Goal: Information Seeking & Learning: Find specific fact

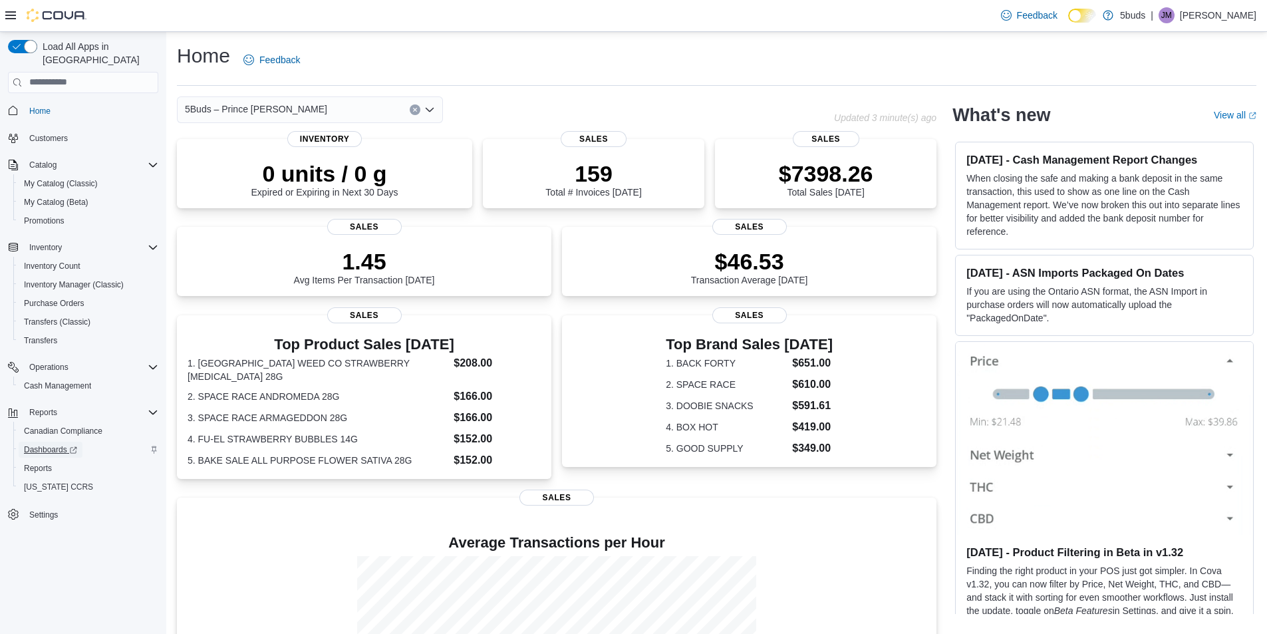
click at [49, 444] on span "Dashboards" at bounding box center [50, 449] width 53 height 11
click at [76, 380] on span "Cash Management" at bounding box center [57, 385] width 67 height 11
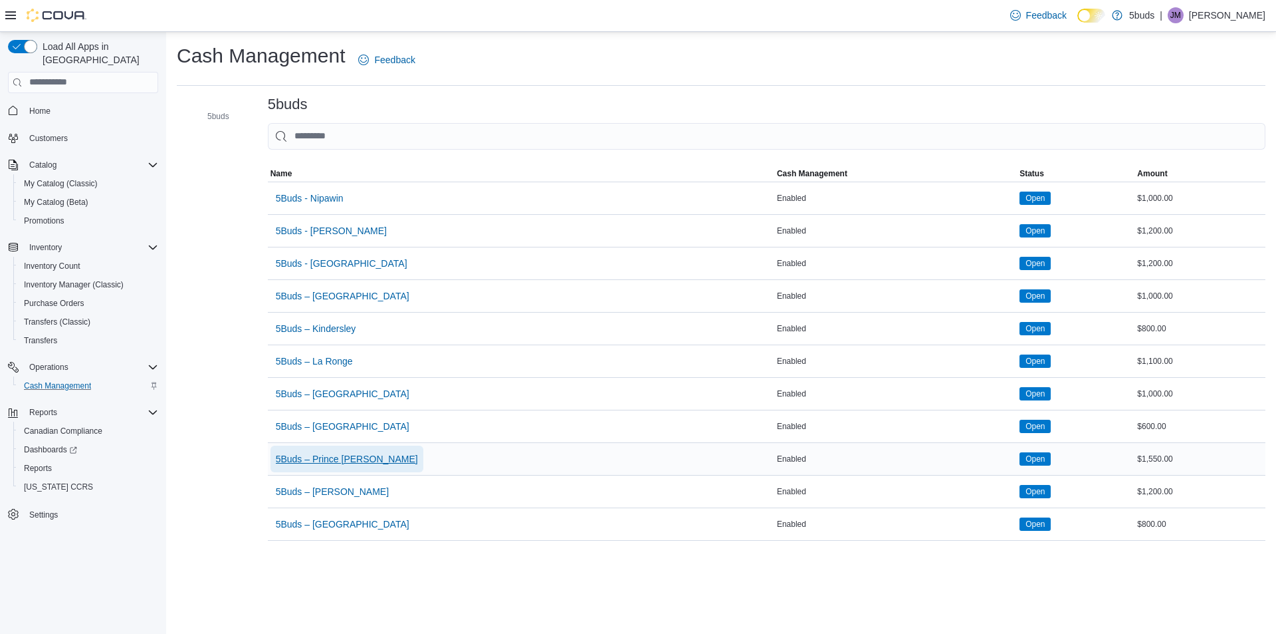
click at [336, 451] on span "5Buds – Prince [PERSON_NAME]" at bounding box center [347, 458] width 142 height 27
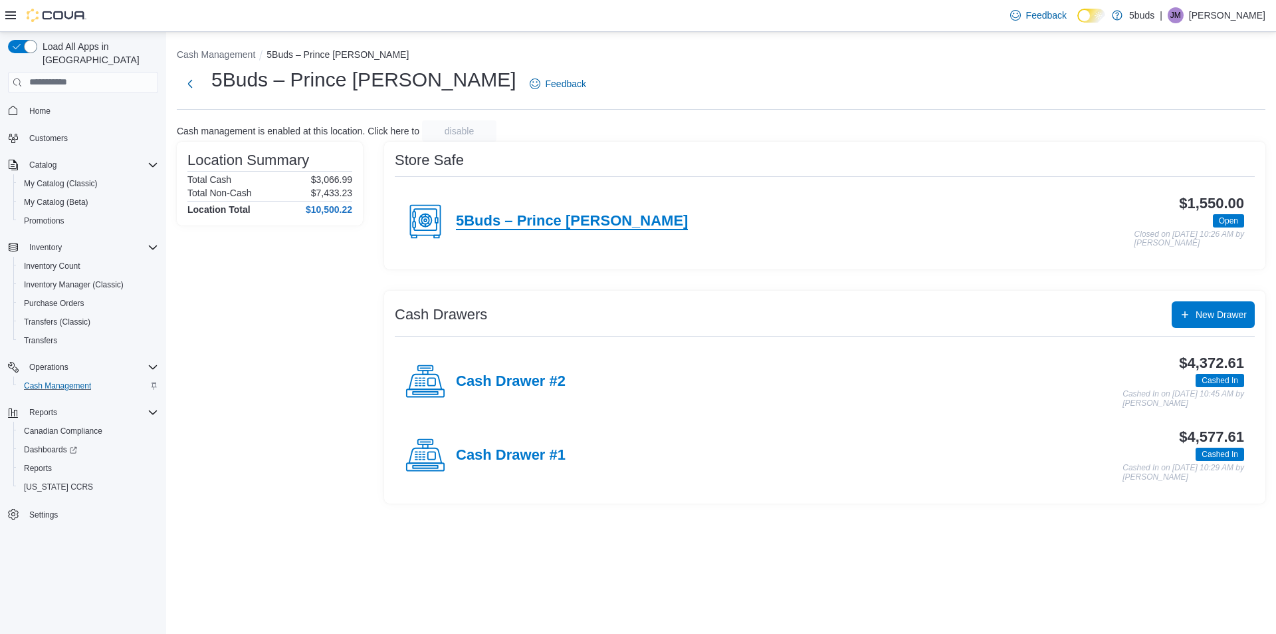
click at [571, 228] on h4 "5Buds – Prince [PERSON_NAME]" at bounding box center [572, 221] width 232 height 17
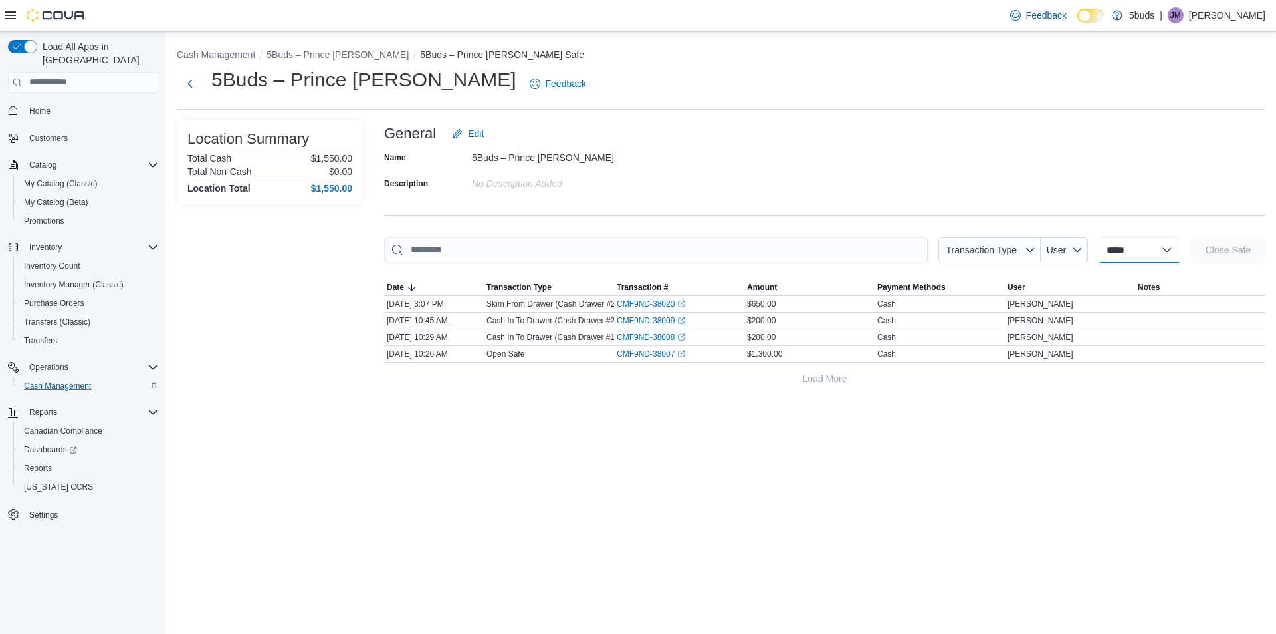
click at [1130, 249] on select "**********" at bounding box center [1140, 250] width 82 height 27
select select "**********"
click at [1099, 237] on select "**********" at bounding box center [1140, 250] width 82 height 27
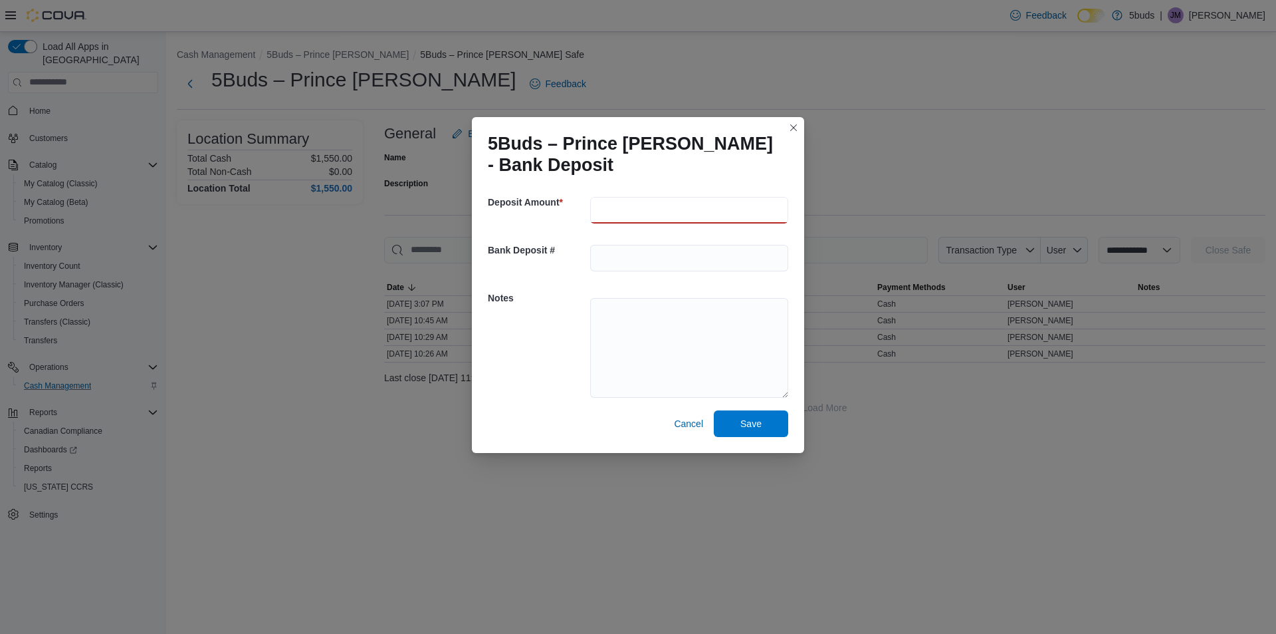
click at [756, 207] on input "number" at bounding box center [689, 210] width 198 height 27
type input "***"
click at [523, 366] on div "Notes" at bounding box center [638, 346] width 301 height 128
click at [757, 425] on span "Save" at bounding box center [751, 422] width 21 height 13
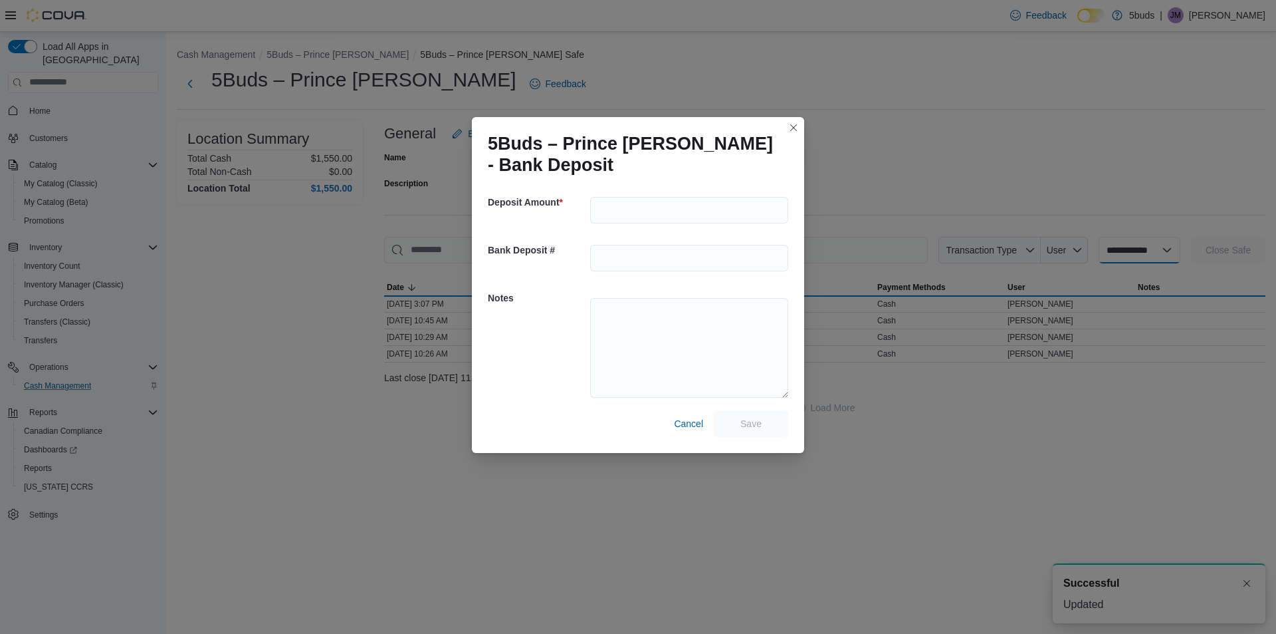
select select
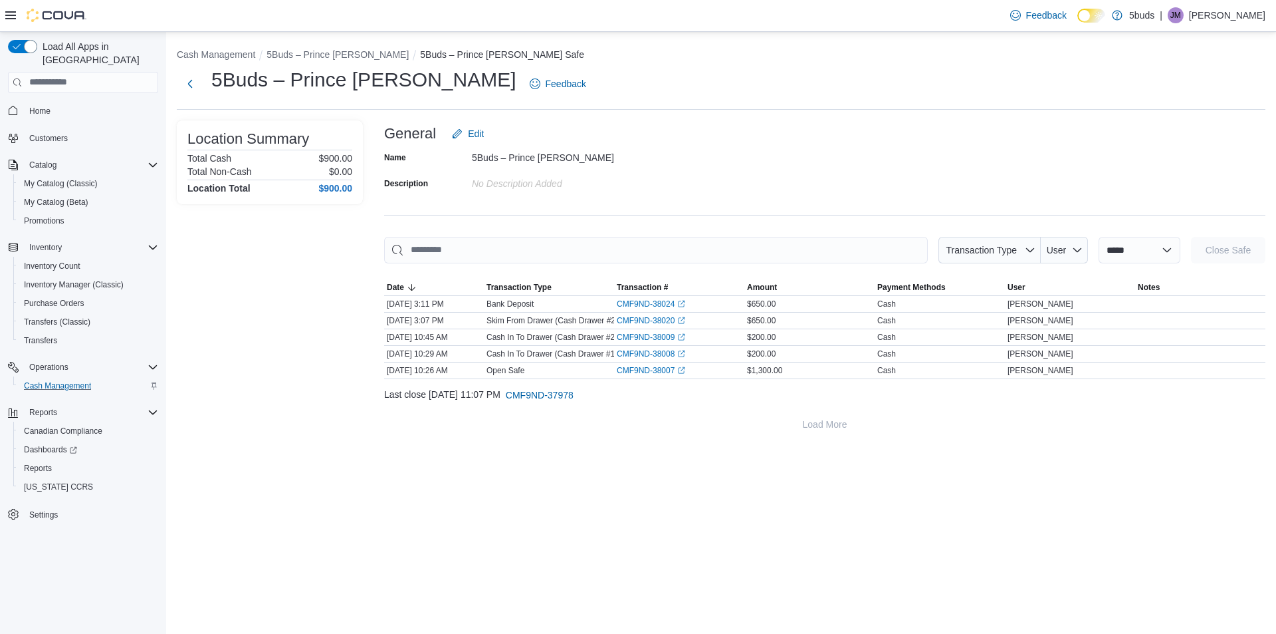
click at [1074, 149] on div "Name 5Buds – Prince Albert Description No Description added" at bounding box center [825, 170] width 882 height 47
click at [63, 380] on span "Cash Management" at bounding box center [57, 385] width 67 height 11
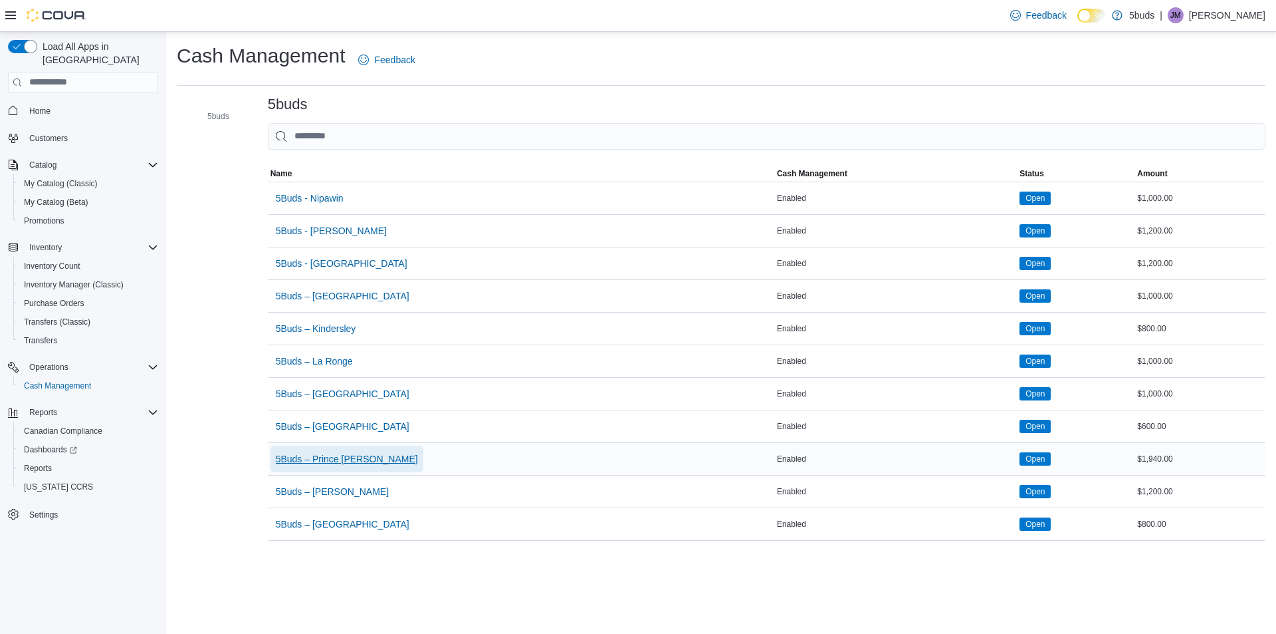
click at [336, 460] on span "5Buds – Prince [PERSON_NAME]" at bounding box center [347, 458] width 142 height 13
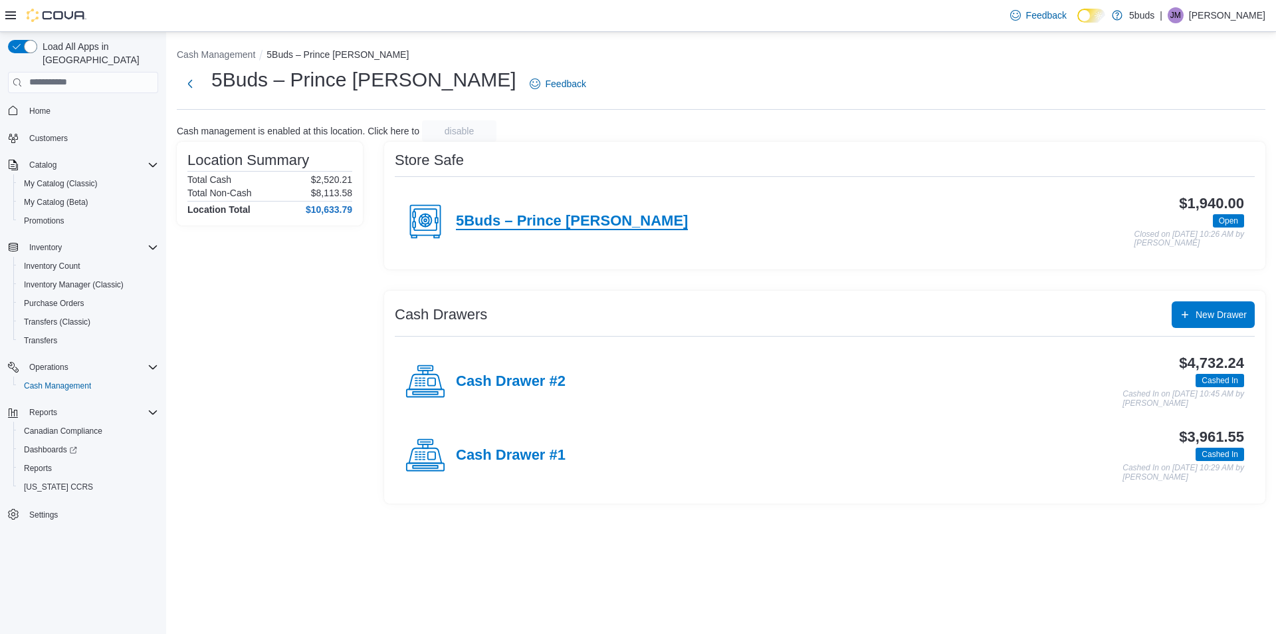
click at [581, 213] on h4 "5Buds – Prince [PERSON_NAME]" at bounding box center [572, 221] width 232 height 17
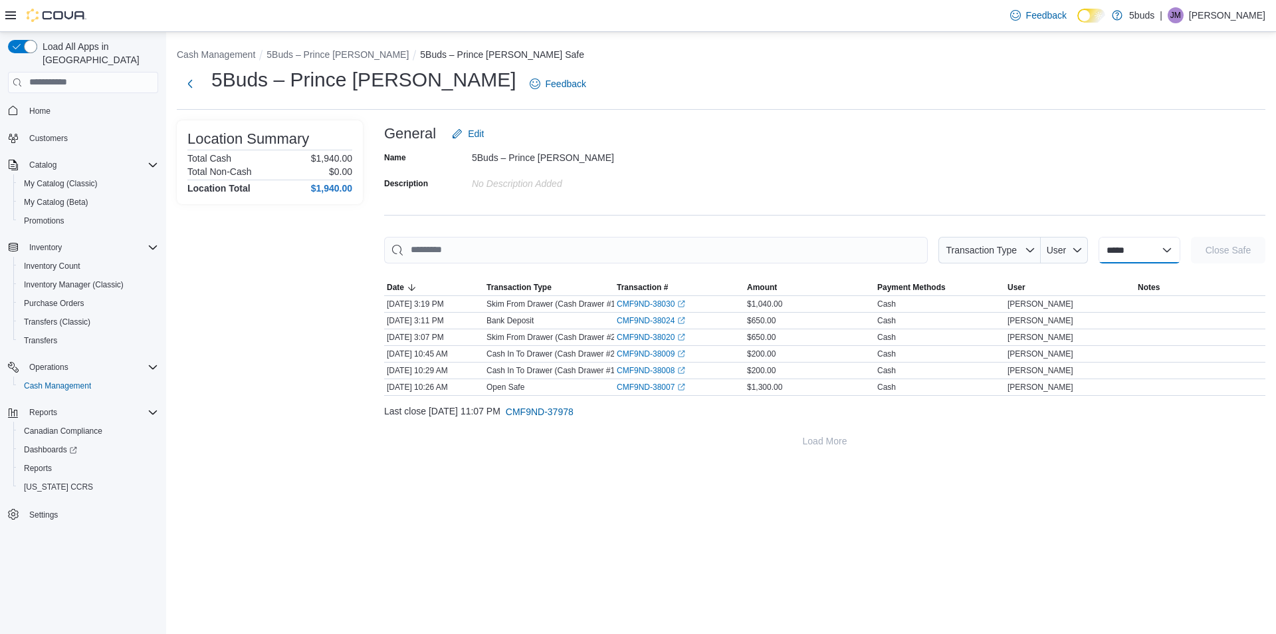
click at [1099, 255] on select "**********" at bounding box center [1140, 250] width 82 height 27
click at [32, 106] on span "Home" at bounding box center [39, 111] width 21 height 11
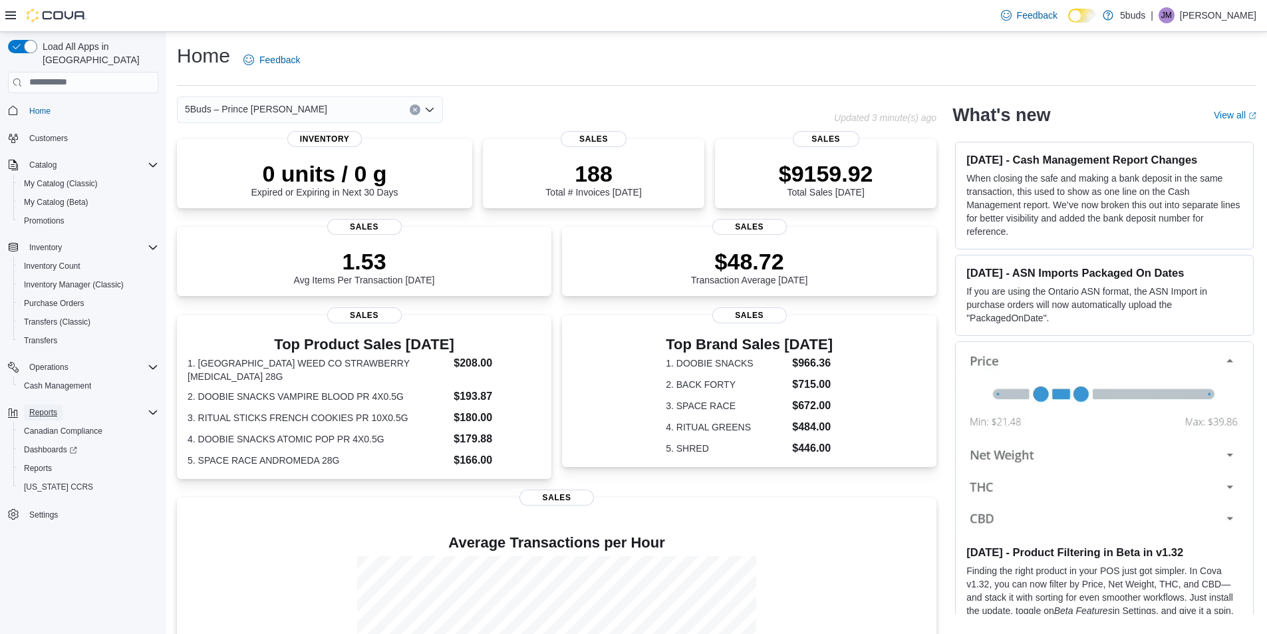
click at [47, 407] on span "Reports" at bounding box center [43, 412] width 28 height 11
click at [55, 460] on link "Reports" at bounding box center [38, 468] width 39 height 16
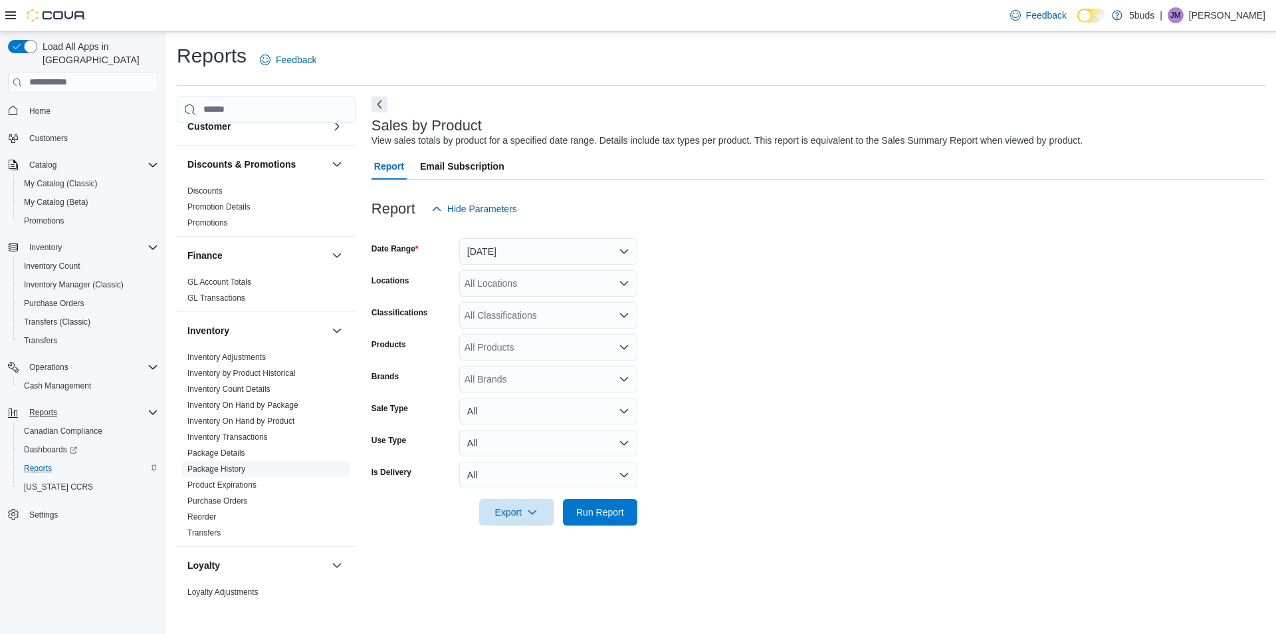
scroll to position [332, 0]
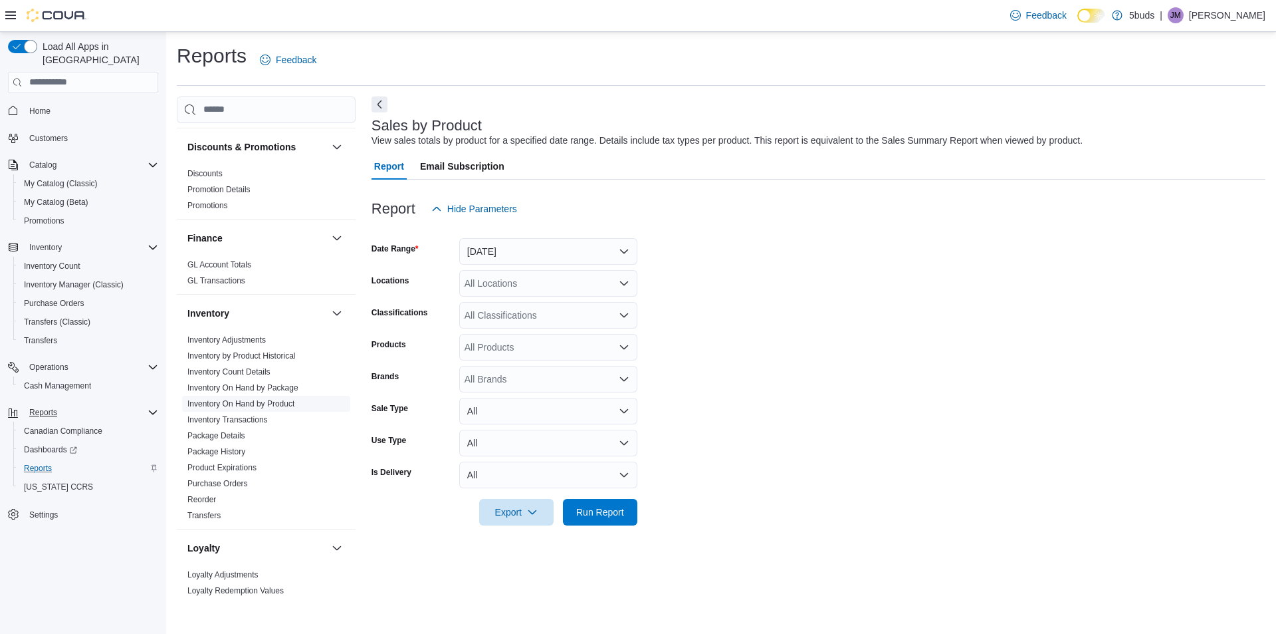
click at [275, 399] on link "Inventory On Hand by Product" at bounding box center [240, 403] width 107 height 9
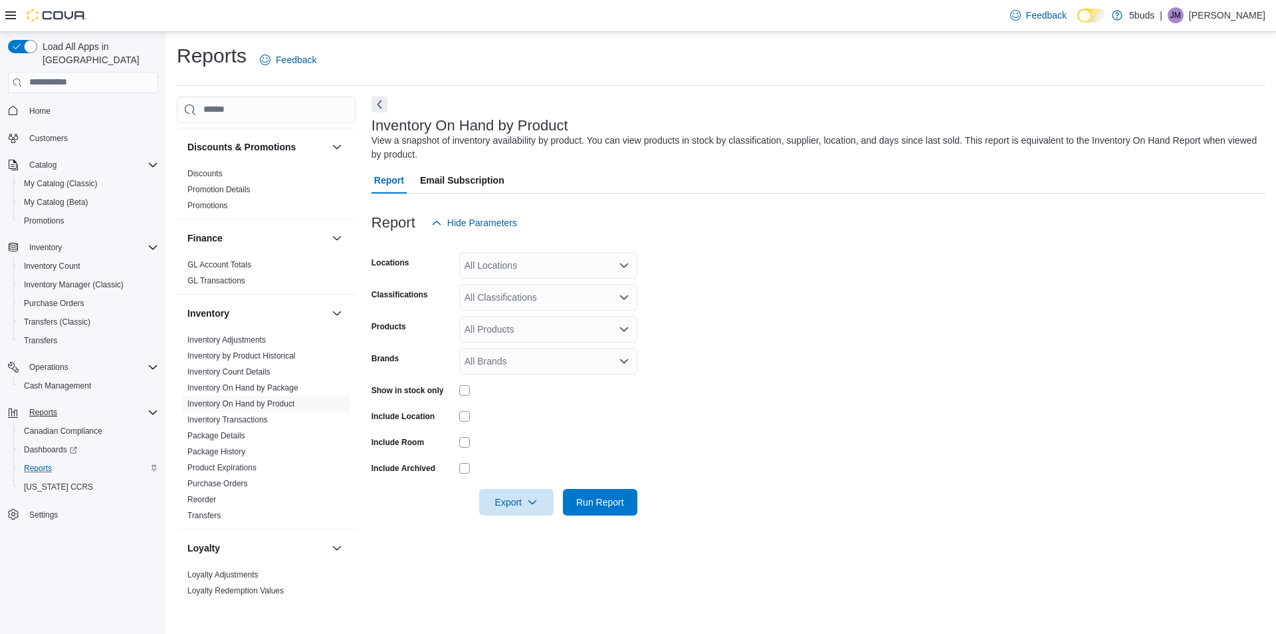
click at [554, 274] on div "All Locations" at bounding box center [548, 265] width 178 height 27
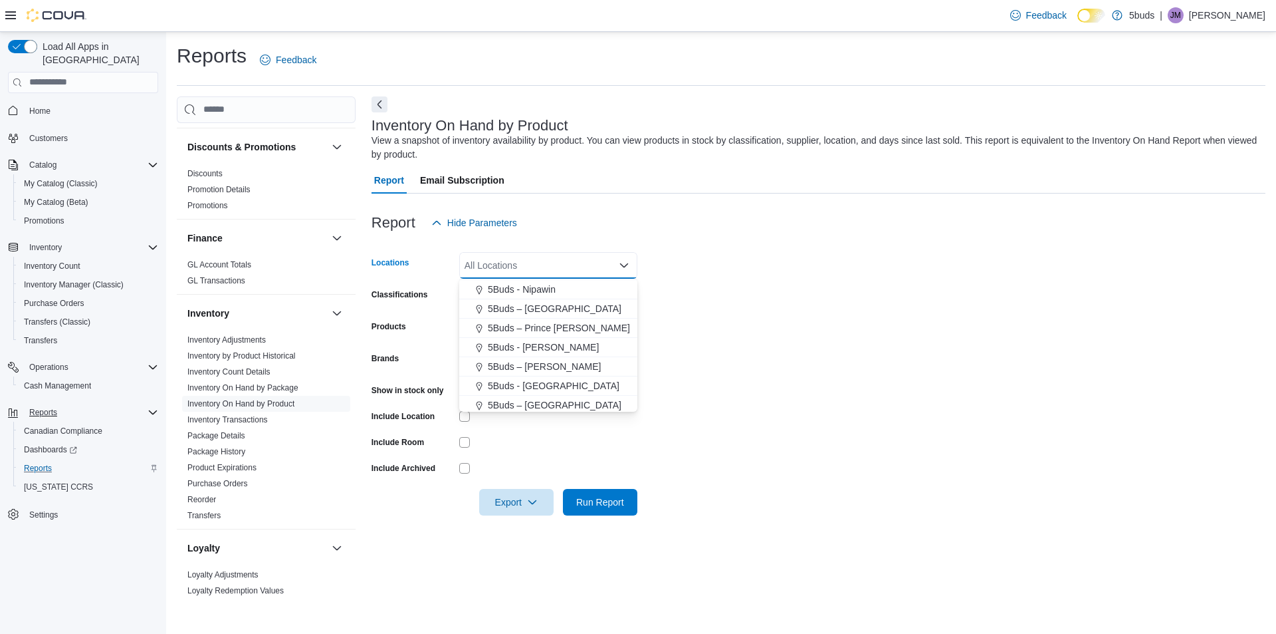
scroll to position [98, 0]
click at [568, 329] on span "5Buds – Prince [PERSON_NAME]" at bounding box center [559, 324] width 142 height 13
click at [750, 330] on form "Locations 5Buds – Prince Albert Combo box. Selected. 5Buds – Prince Albert. Pre…" at bounding box center [819, 375] width 894 height 279
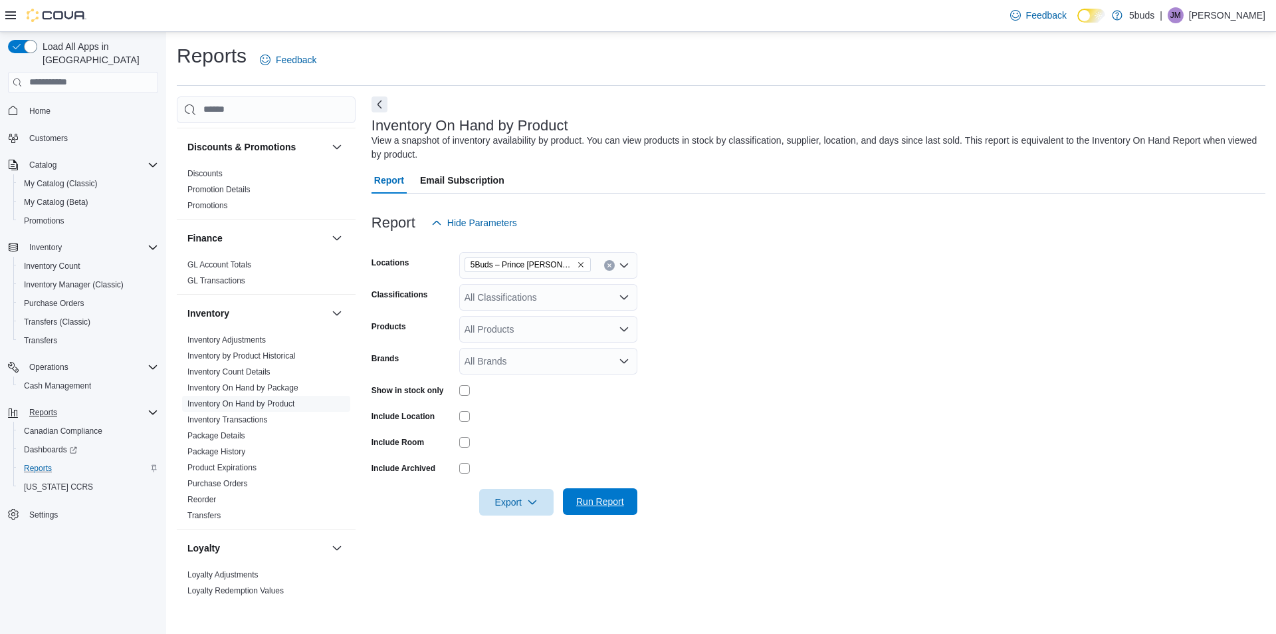
click at [610, 505] on span "Run Report" at bounding box center [600, 501] width 48 height 13
click at [575, 302] on div "All Classifications" at bounding box center [548, 297] width 178 height 27
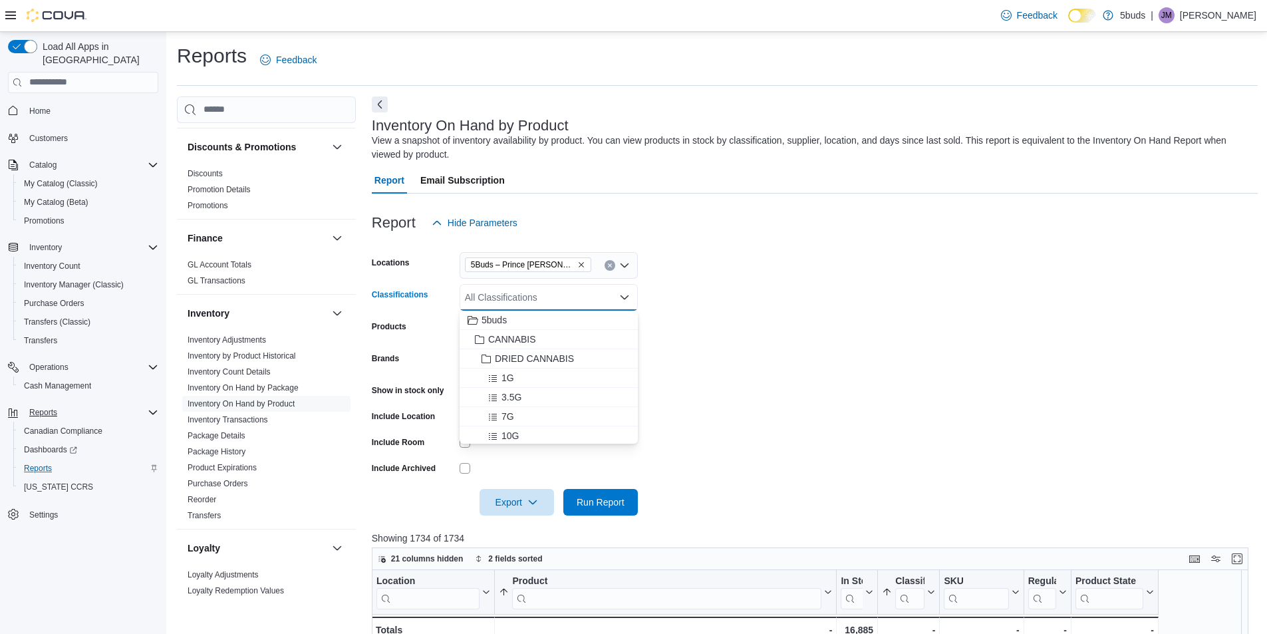
click at [993, 358] on form "Locations 5Buds – Prince [PERSON_NAME] Classifications All Classifications Comb…" at bounding box center [815, 375] width 886 height 279
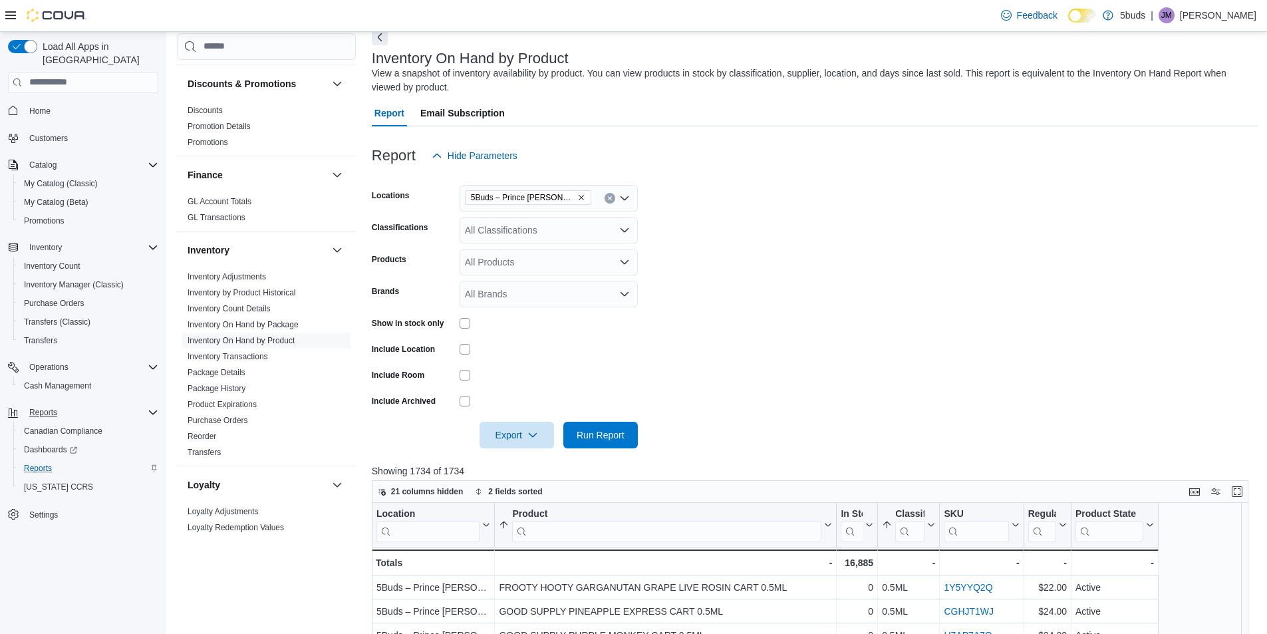
scroll to position [199, 0]
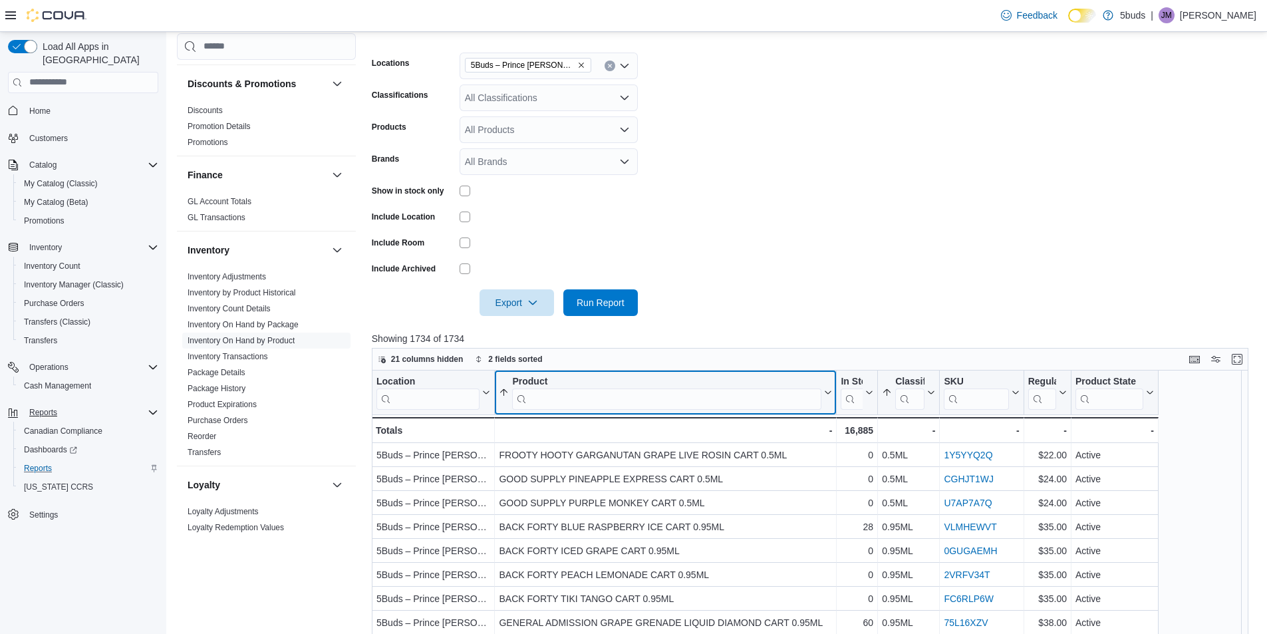
click at [643, 395] on input "search" at bounding box center [666, 398] width 309 height 21
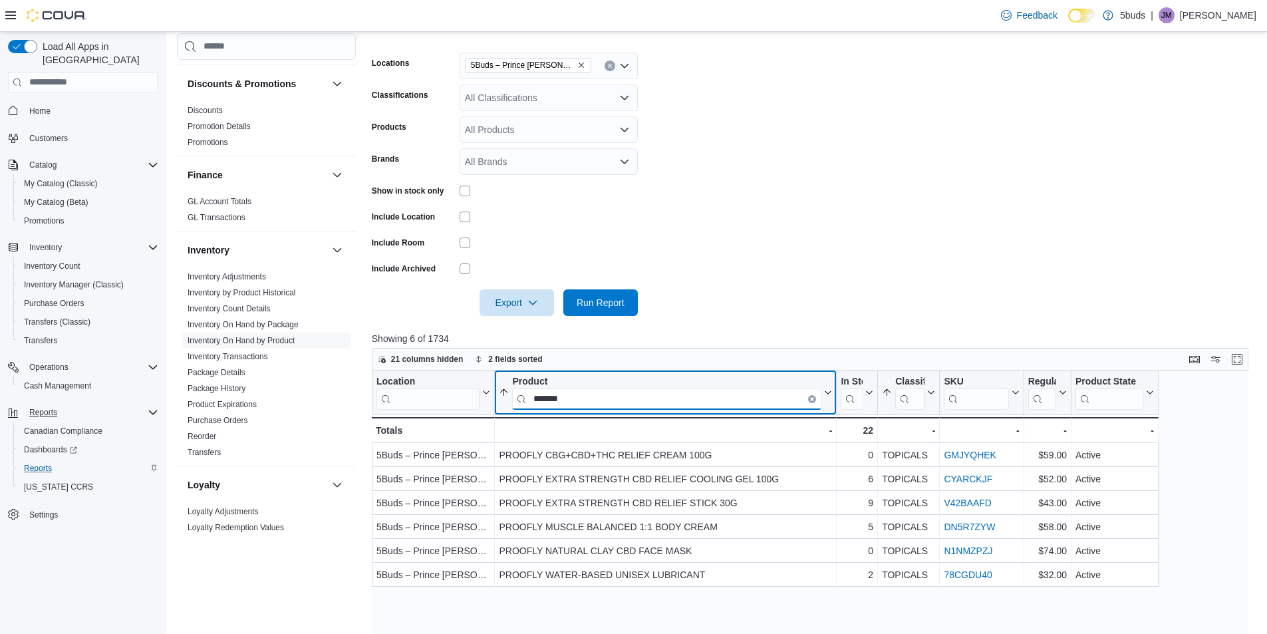
click at [669, 407] on input "*******" at bounding box center [666, 398] width 309 height 21
type input "*"
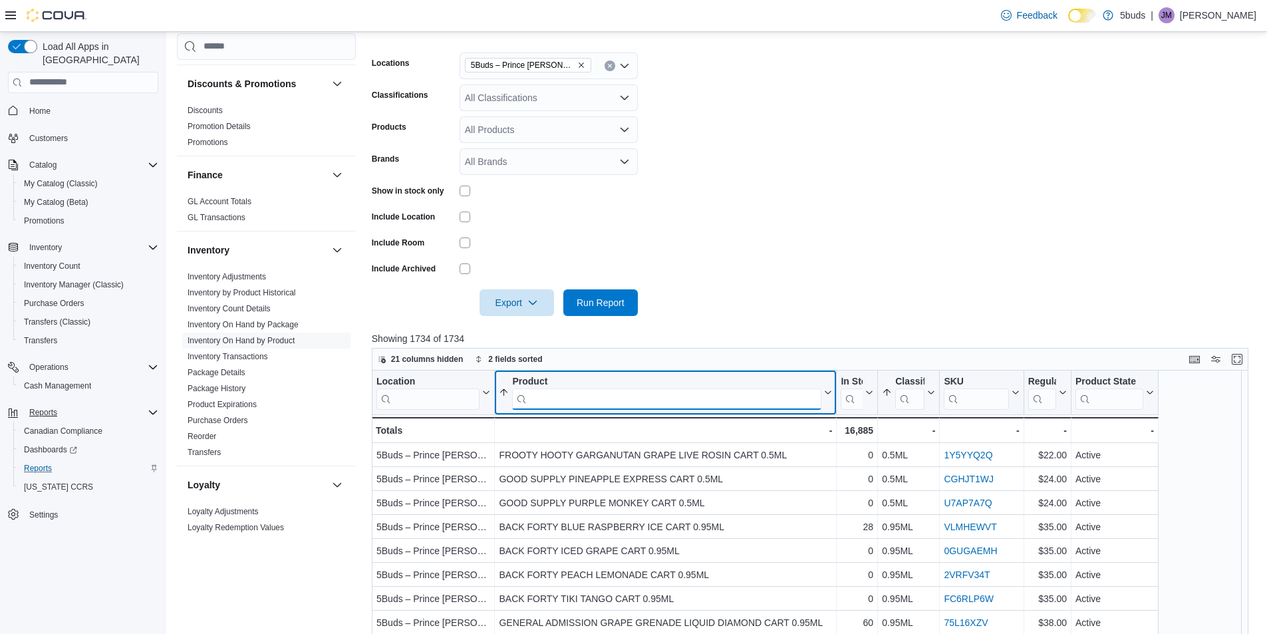
type input "*"
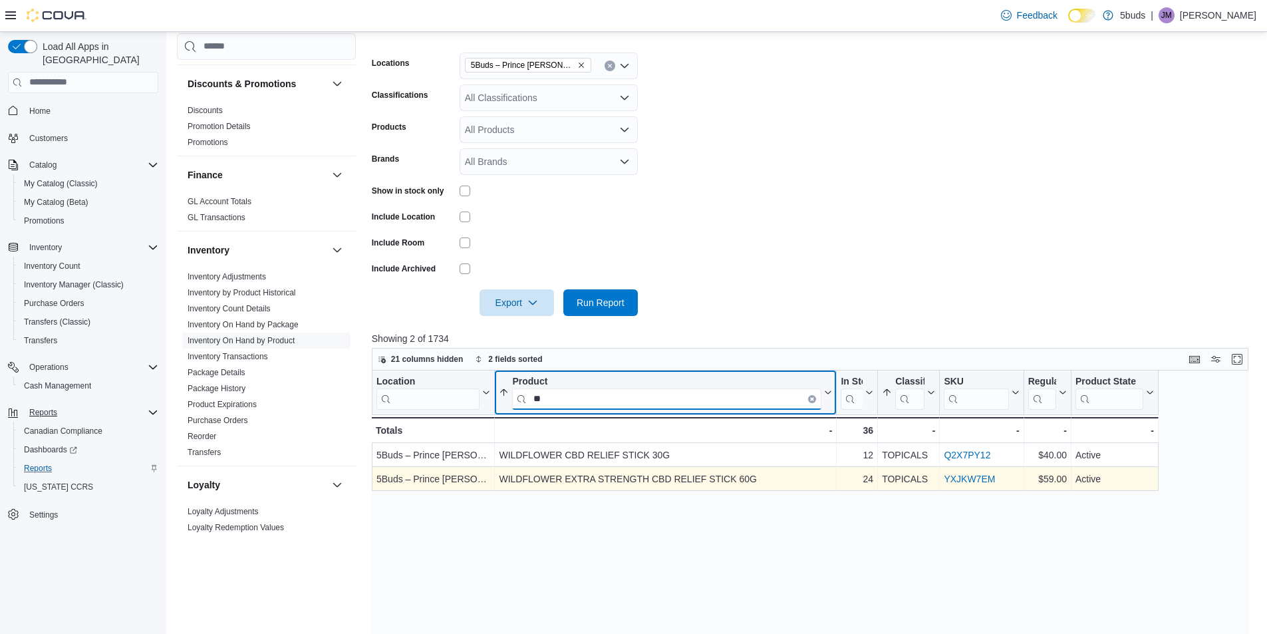
type input "*"
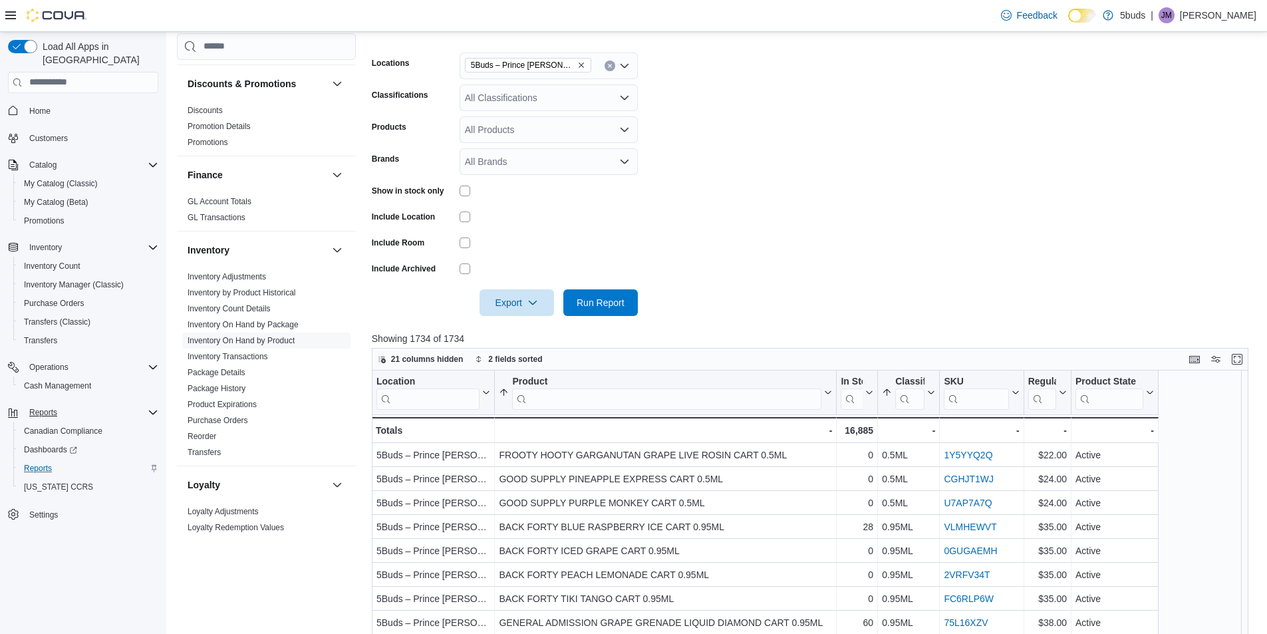
click at [620, 101] on icon "Open list of options" at bounding box center [624, 97] width 11 height 11
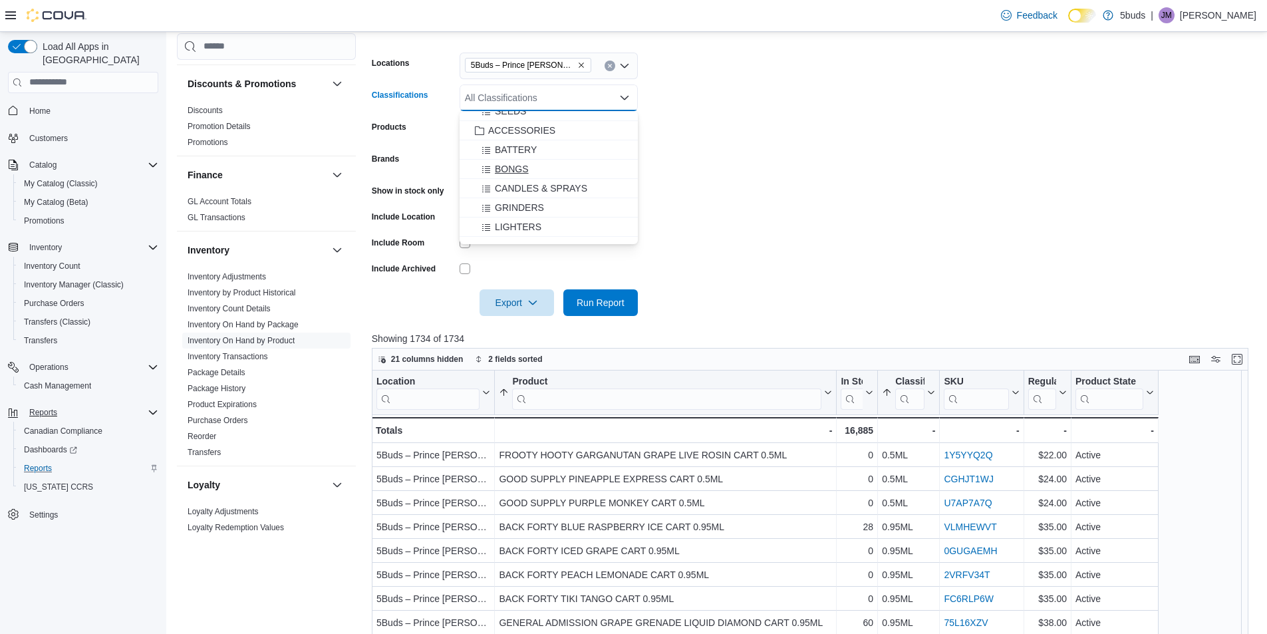
scroll to position [598, 0]
click at [543, 156] on div "TOPICALS" at bounding box center [548, 158] width 162 height 13
click at [837, 185] on form "Locations 5Buds – Prince Albert Classifications TOPICALS Combo box. Selected. T…" at bounding box center [815, 176] width 886 height 279
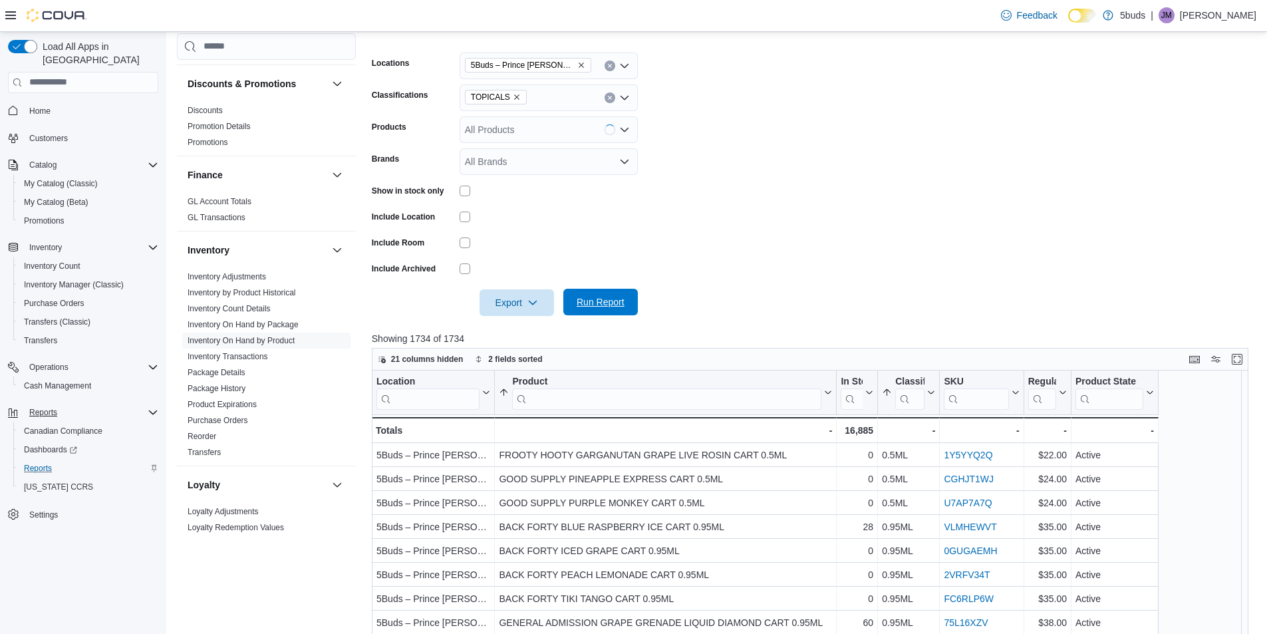
click at [611, 296] on span "Run Report" at bounding box center [600, 301] width 48 height 13
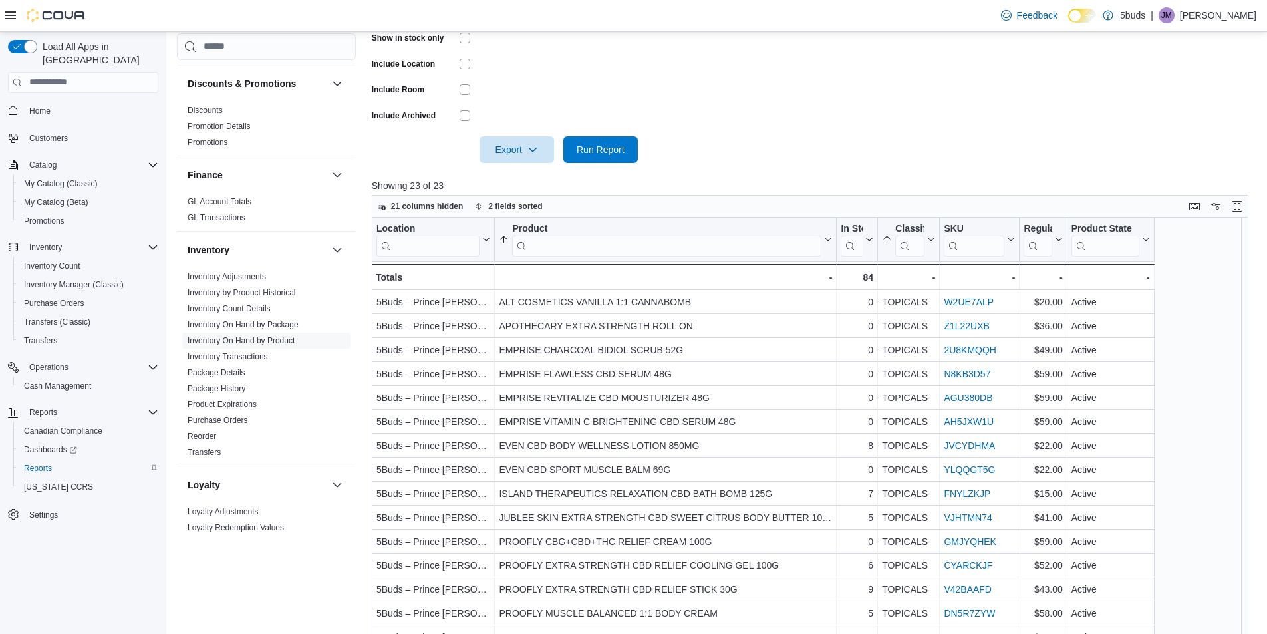
scroll to position [231, 0]
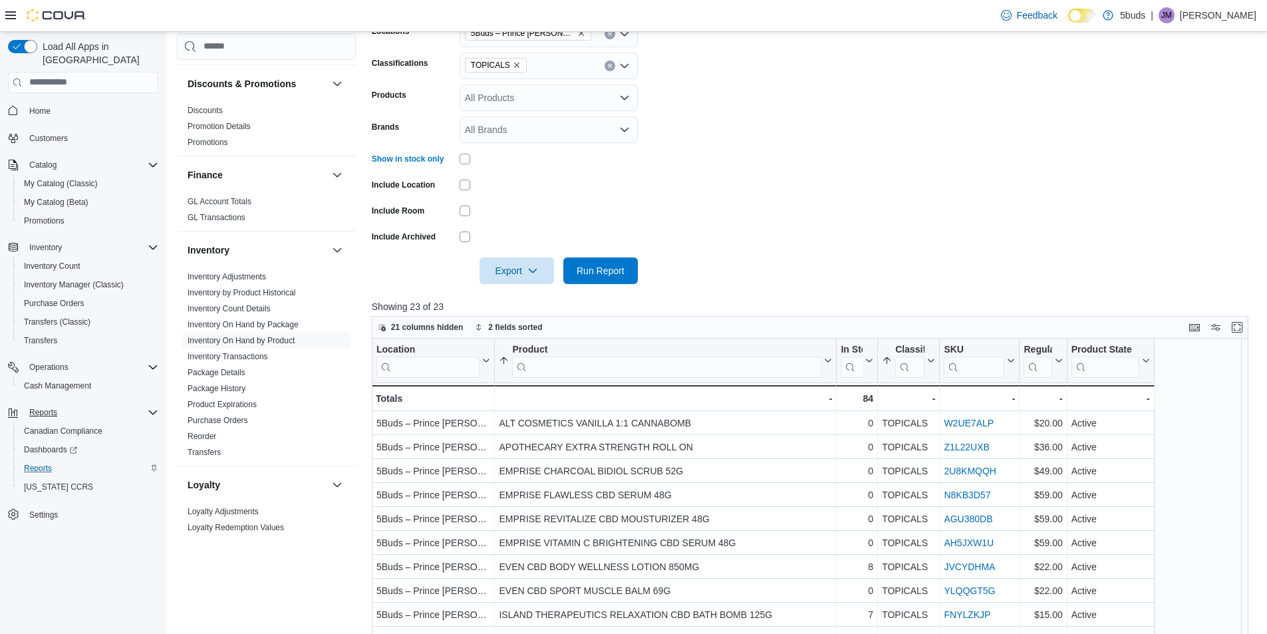
click at [594, 285] on div at bounding box center [815, 292] width 886 height 16
click at [590, 279] on span "Run Report" at bounding box center [600, 270] width 59 height 27
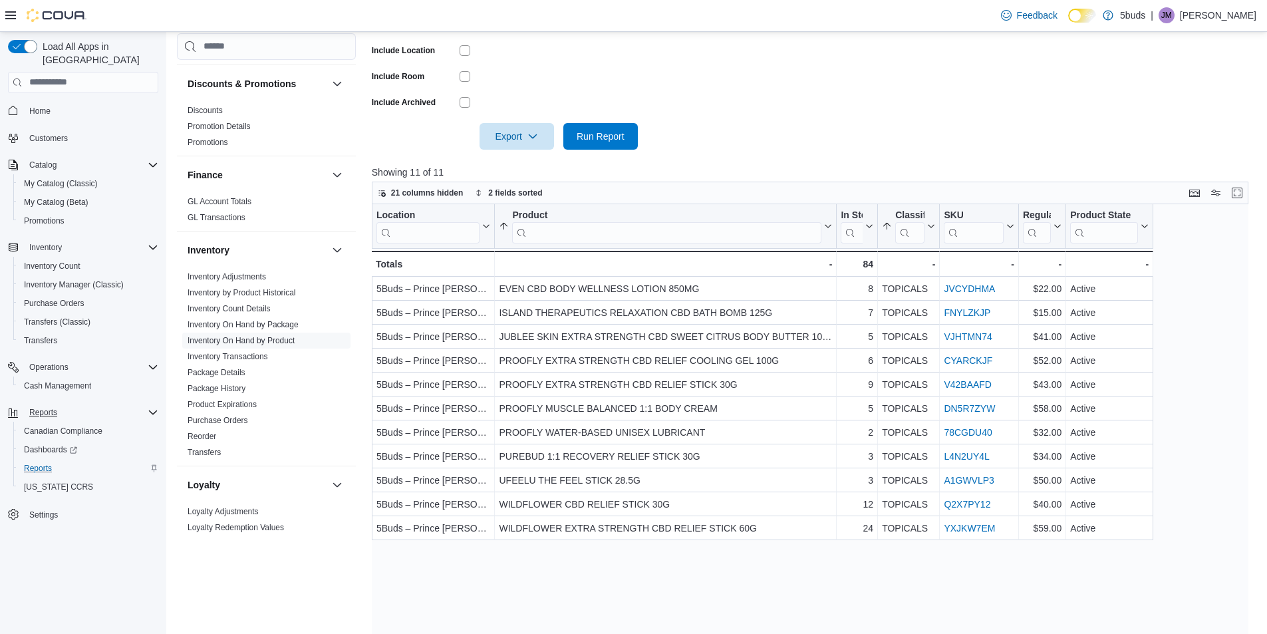
scroll to position [431, 0]
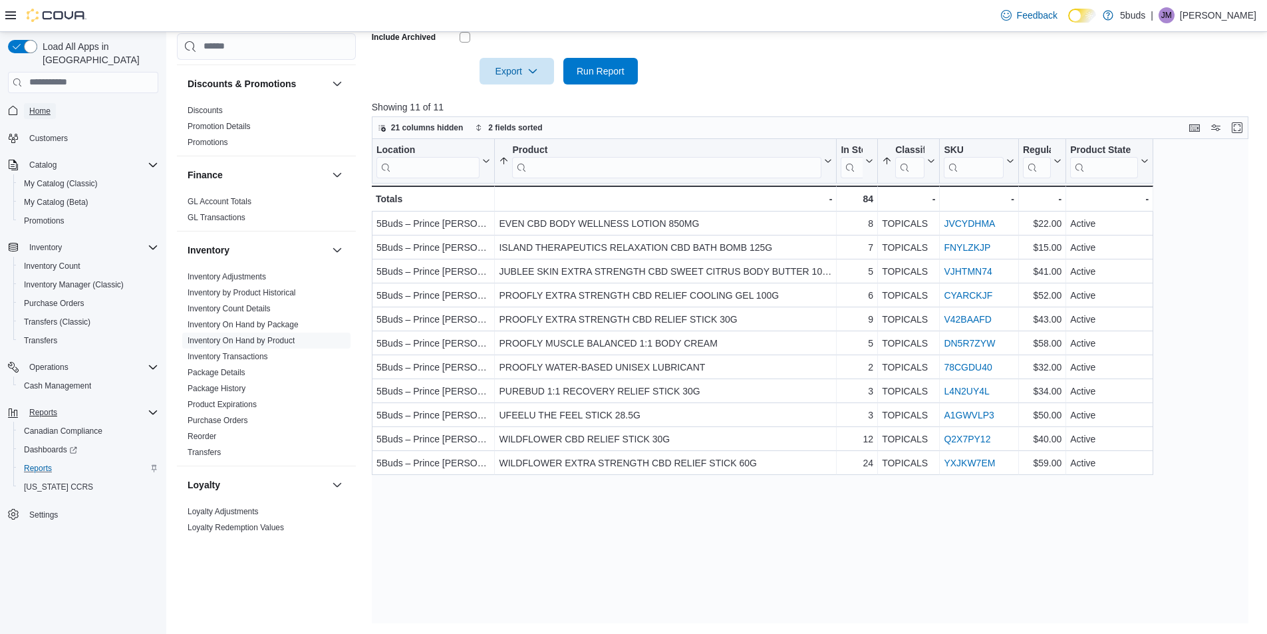
click at [39, 106] on span "Home" at bounding box center [39, 111] width 21 height 11
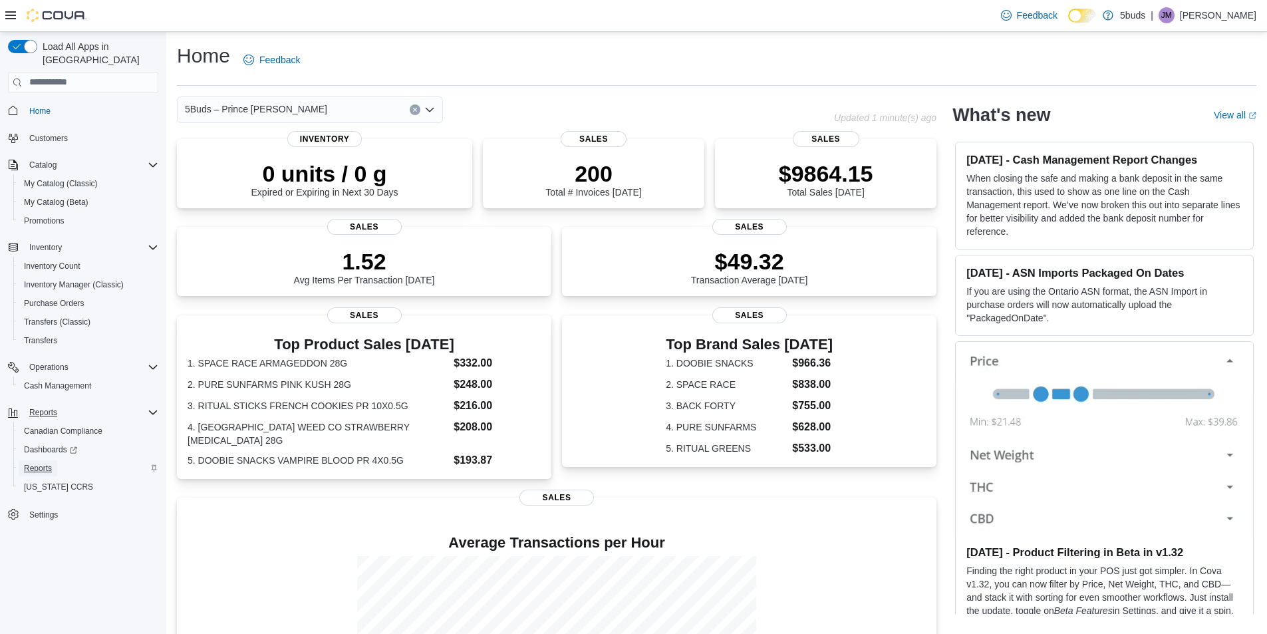
click at [30, 463] on span "Reports" at bounding box center [38, 468] width 28 height 11
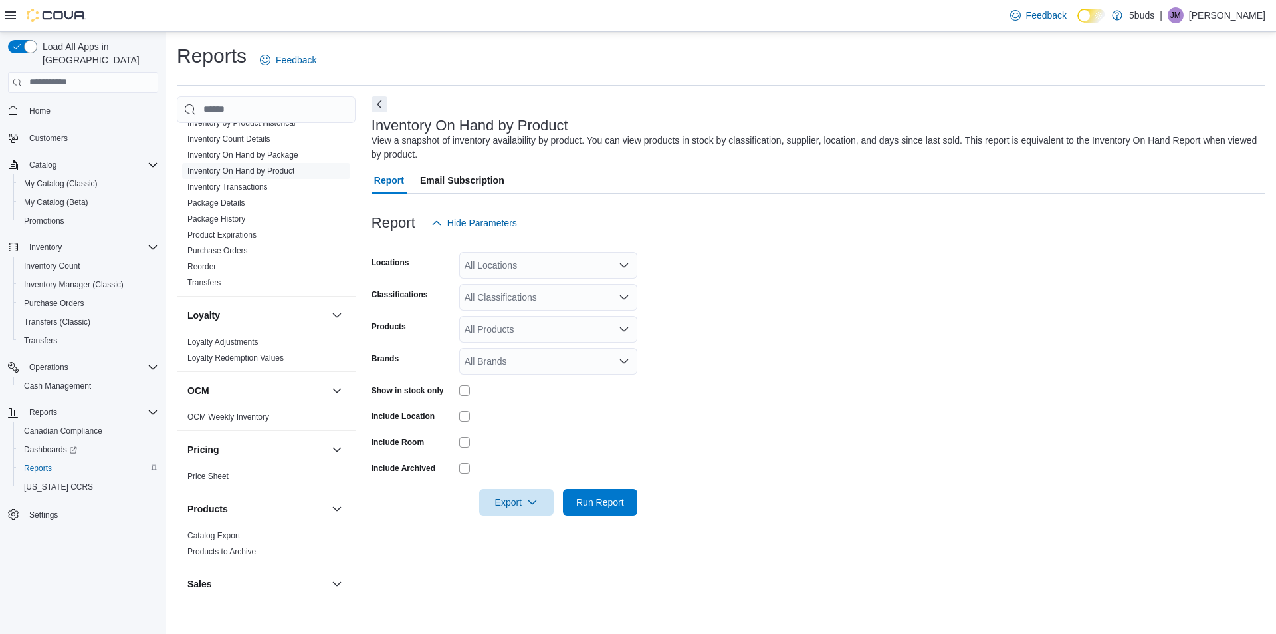
scroll to position [731, 0]
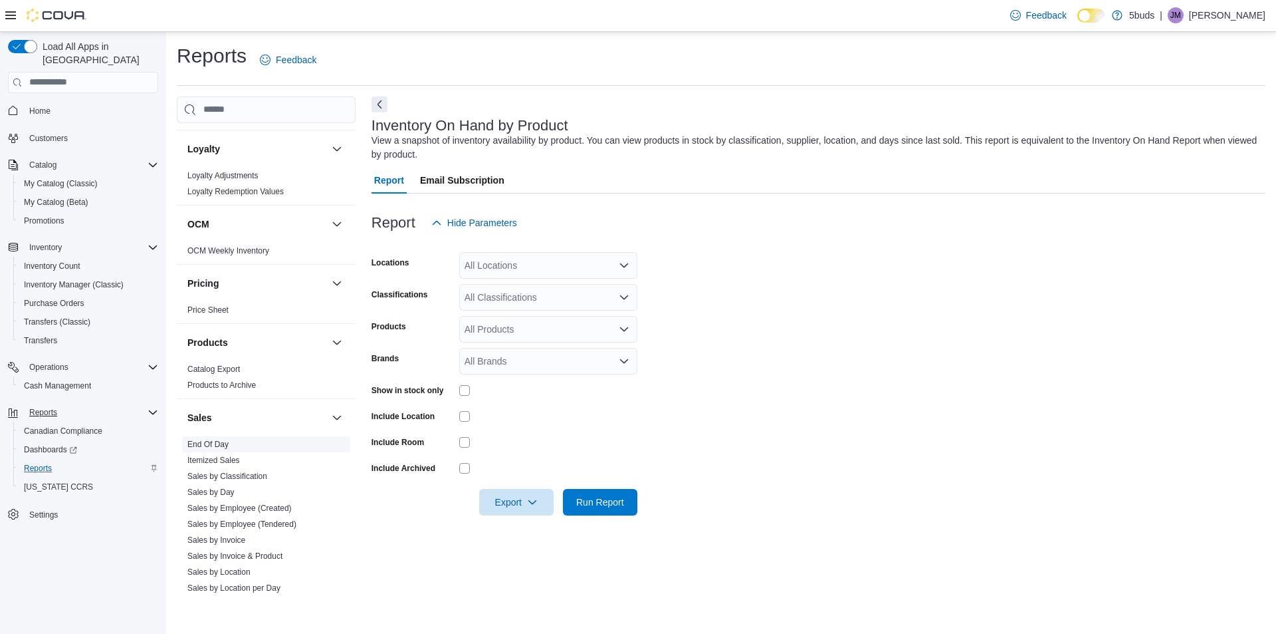
click at [207, 439] on link "End Of Day" at bounding box center [207, 443] width 41 height 9
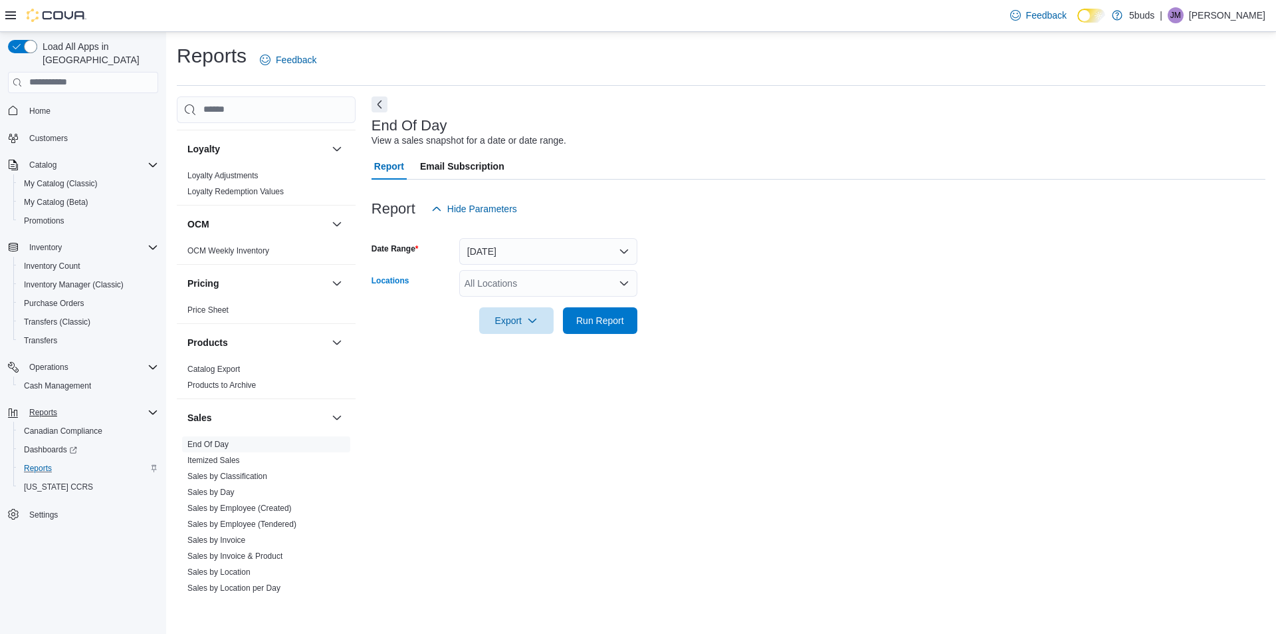
click at [541, 282] on div "All Locations" at bounding box center [548, 283] width 178 height 27
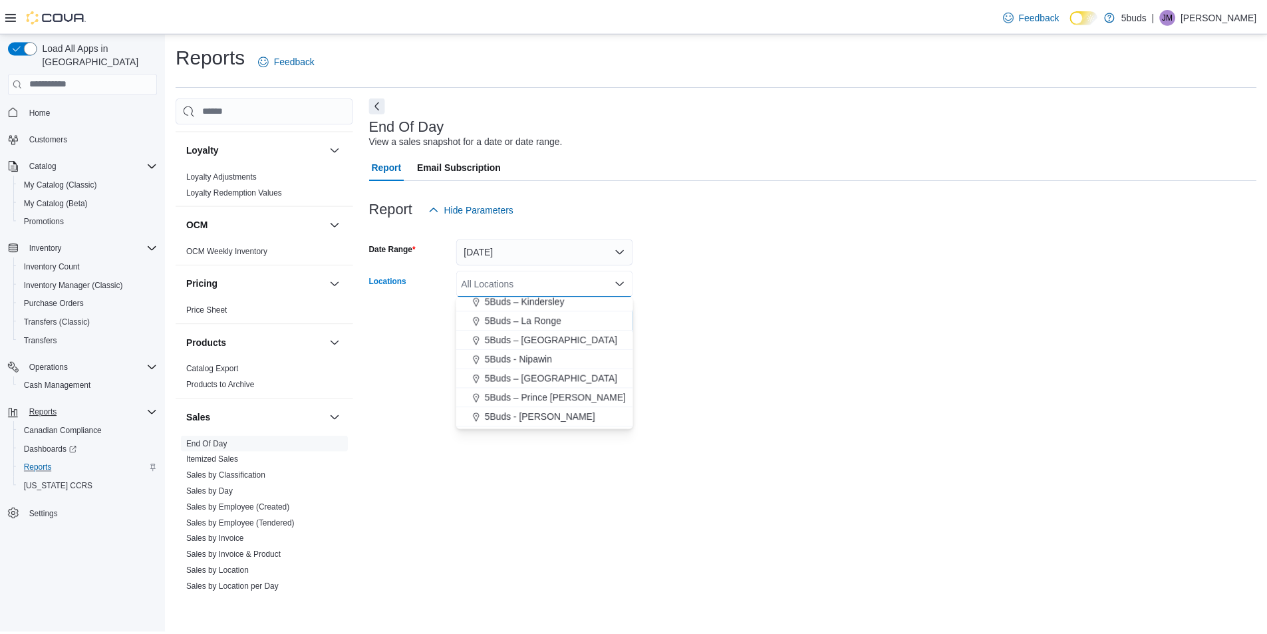
scroll to position [66, 0]
click at [562, 374] on span "5Buds – Prince [PERSON_NAME]" at bounding box center [559, 374] width 142 height 13
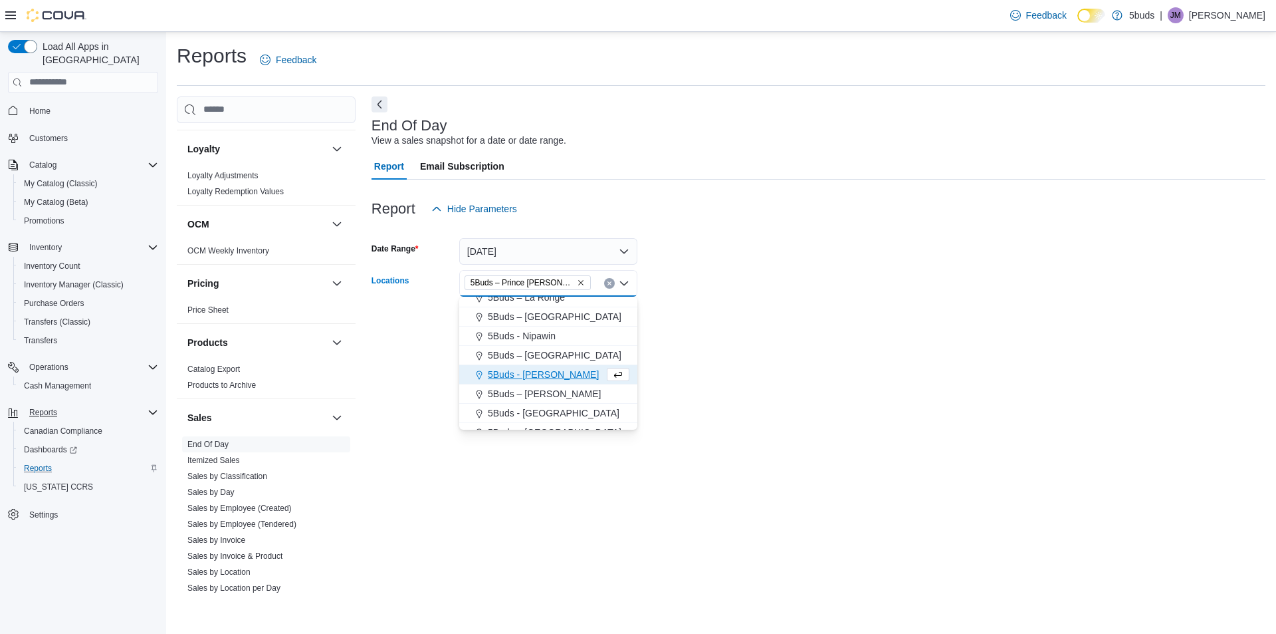
click at [743, 284] on form "Date Range Today Locations 5Buds – Prince Albert Combo box. Selected. 5Buds – P…" at bounding box center [819, 278] width 894 height 112
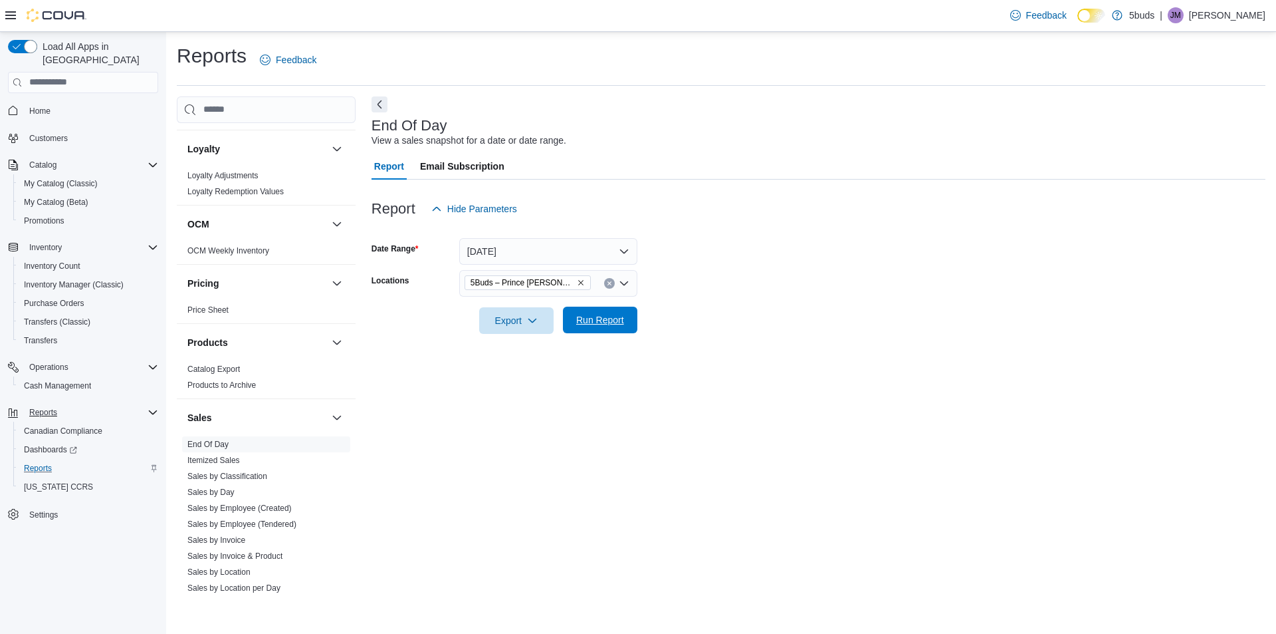
click at [596, 314] on span "Run Report" at bounding box center [600, 319] width 48 height 13
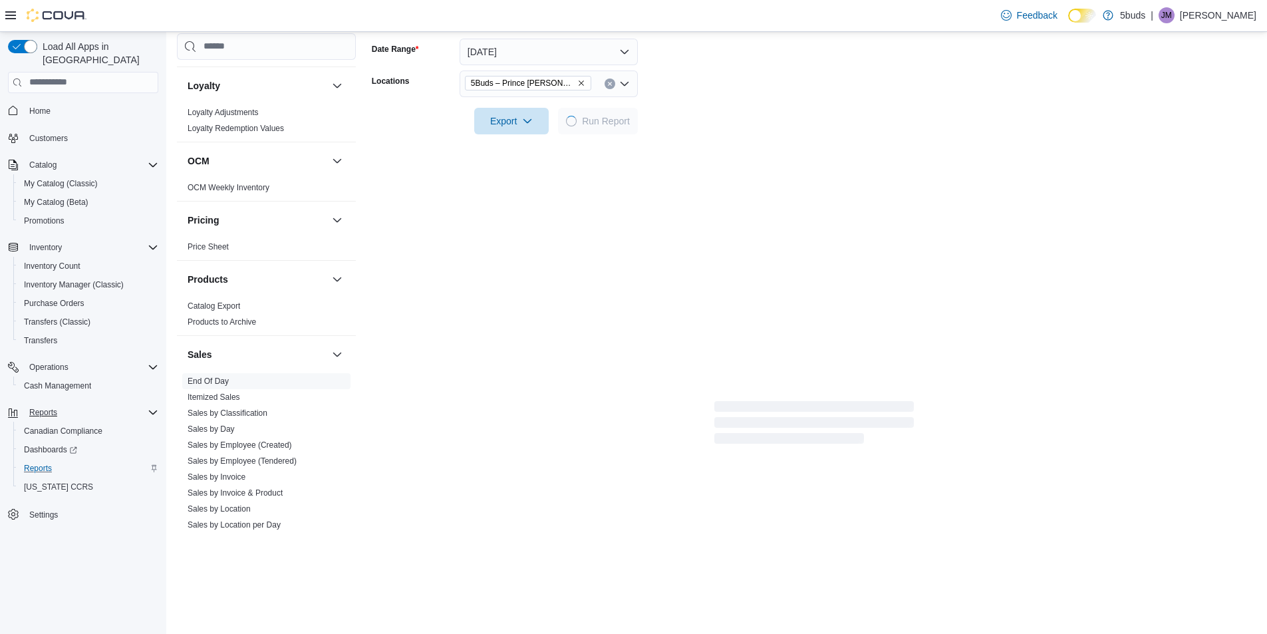
scroll to position [138, 0]
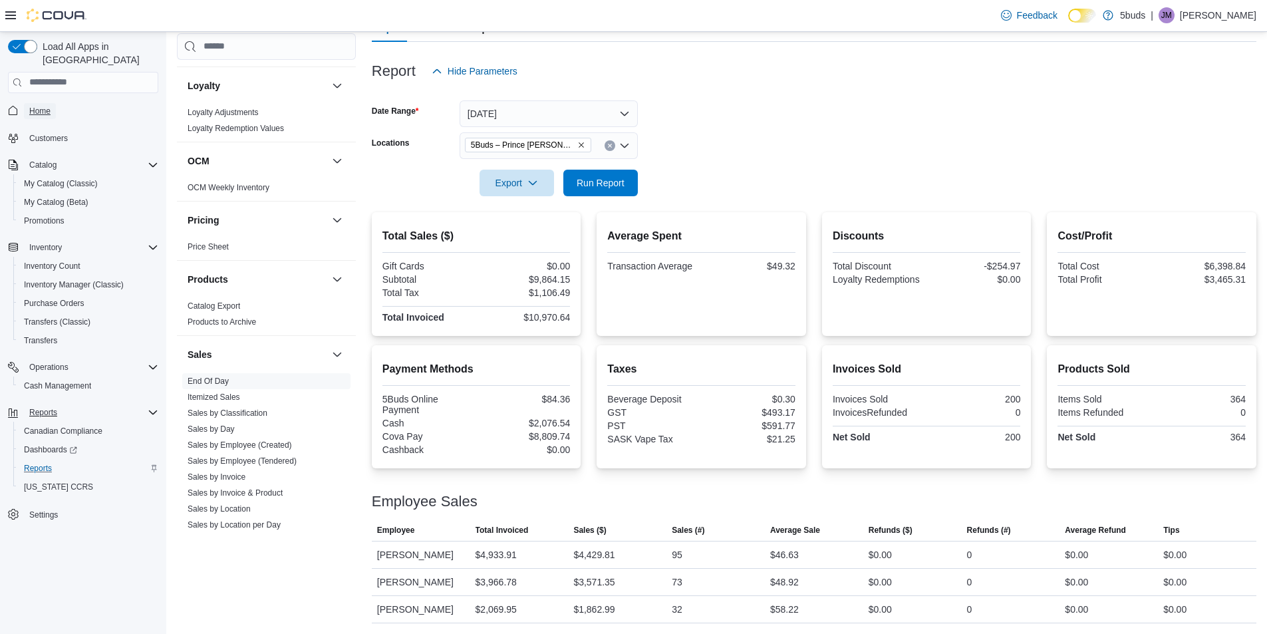
click at [49, 106] on span "Home" at bounding box center [39, 111] width 21 height 11
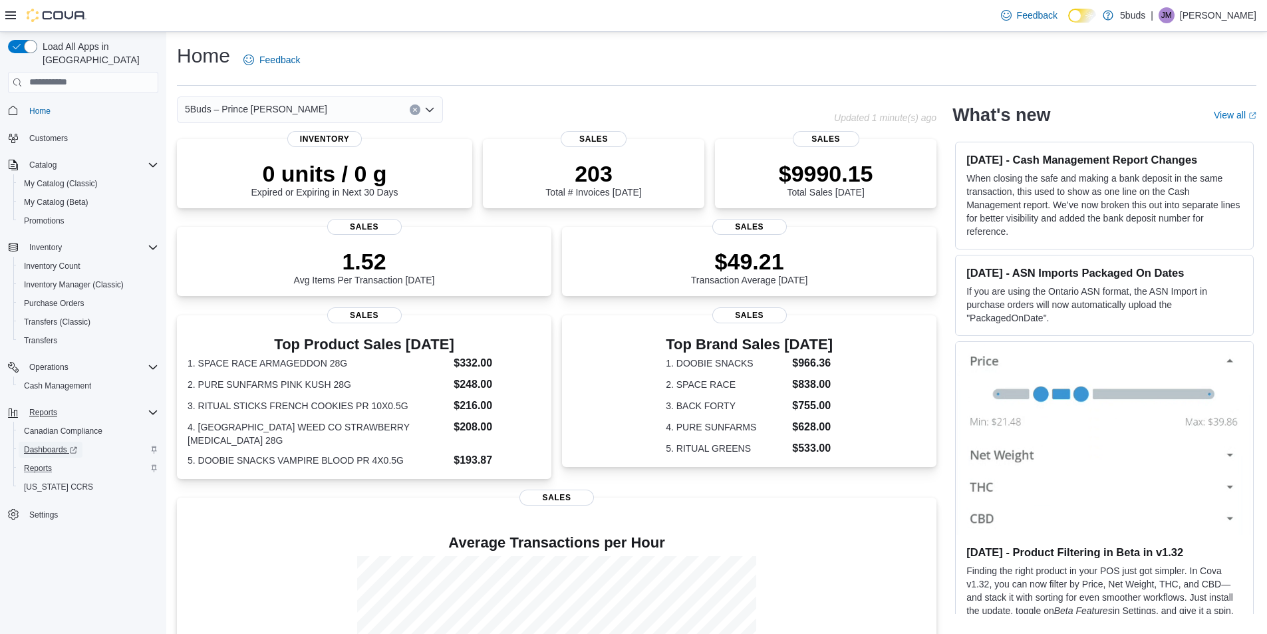
click at [49, 444] on span "Dashboards" at bounding box center [50, 449] width 53 height 11
click at [42, 463] on span "Reports" at bounding box center [38, 468] width 28 height 16
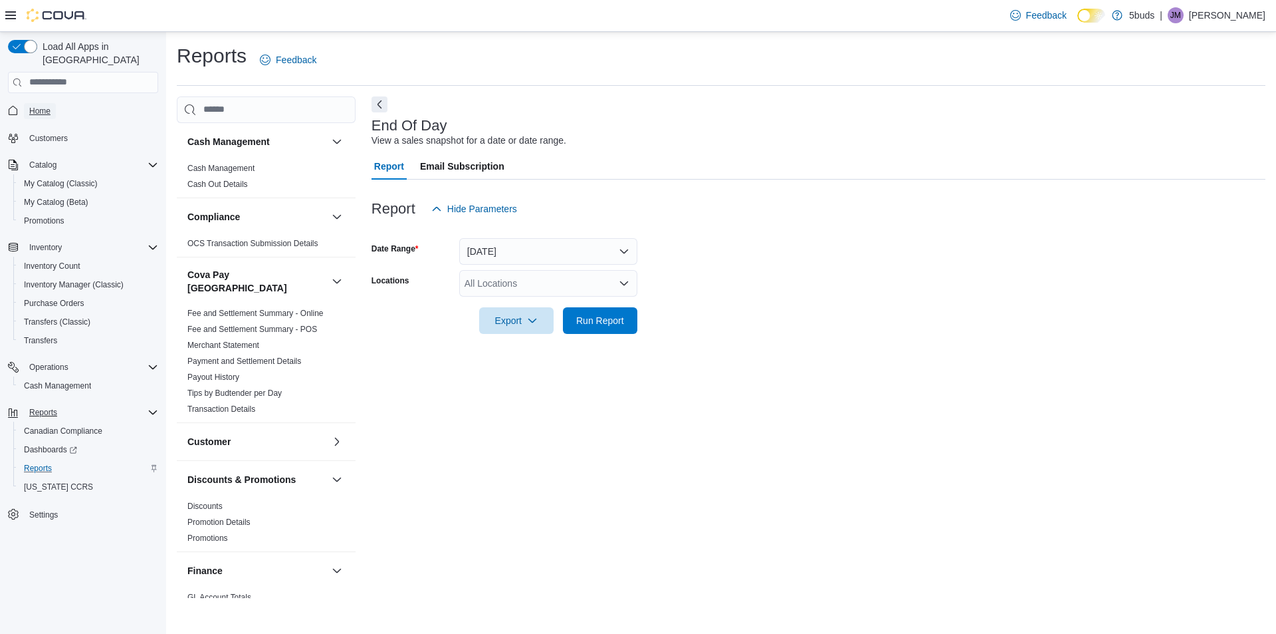
click at [48, 106] on span "Home" at bounding box center [39, 111] width 21 height 11
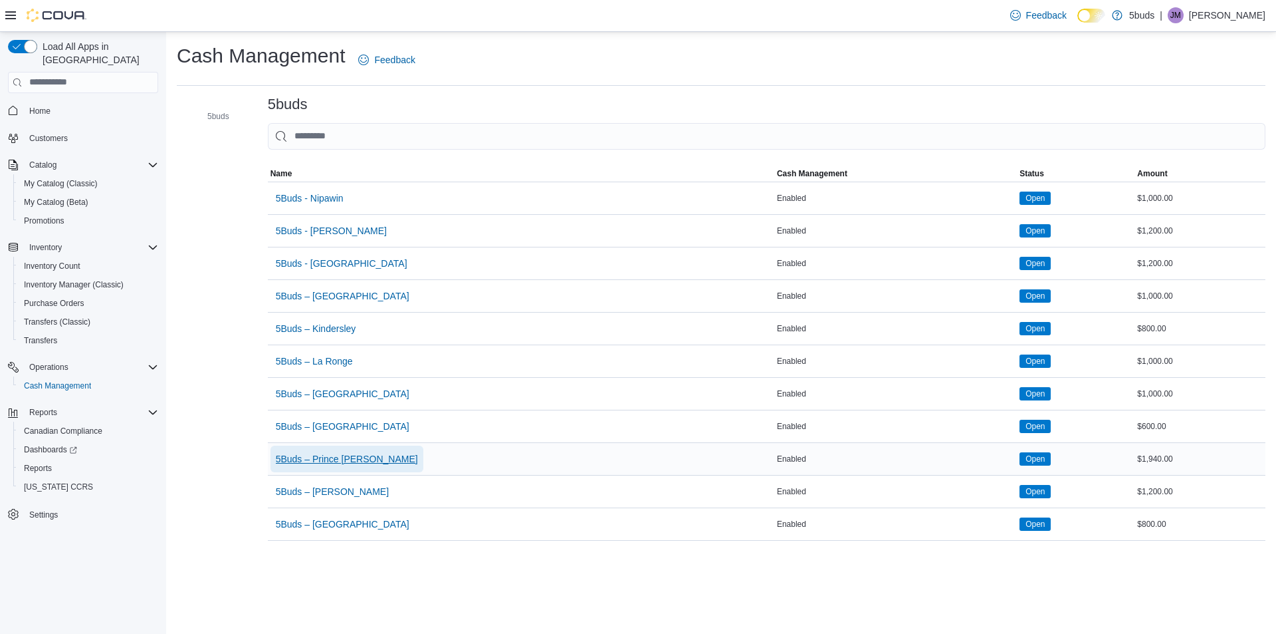
click at [321, 452] on span "5Buds – Prince [PERSON_NAME]" at bounding box center [347, 458] width 142 height 13
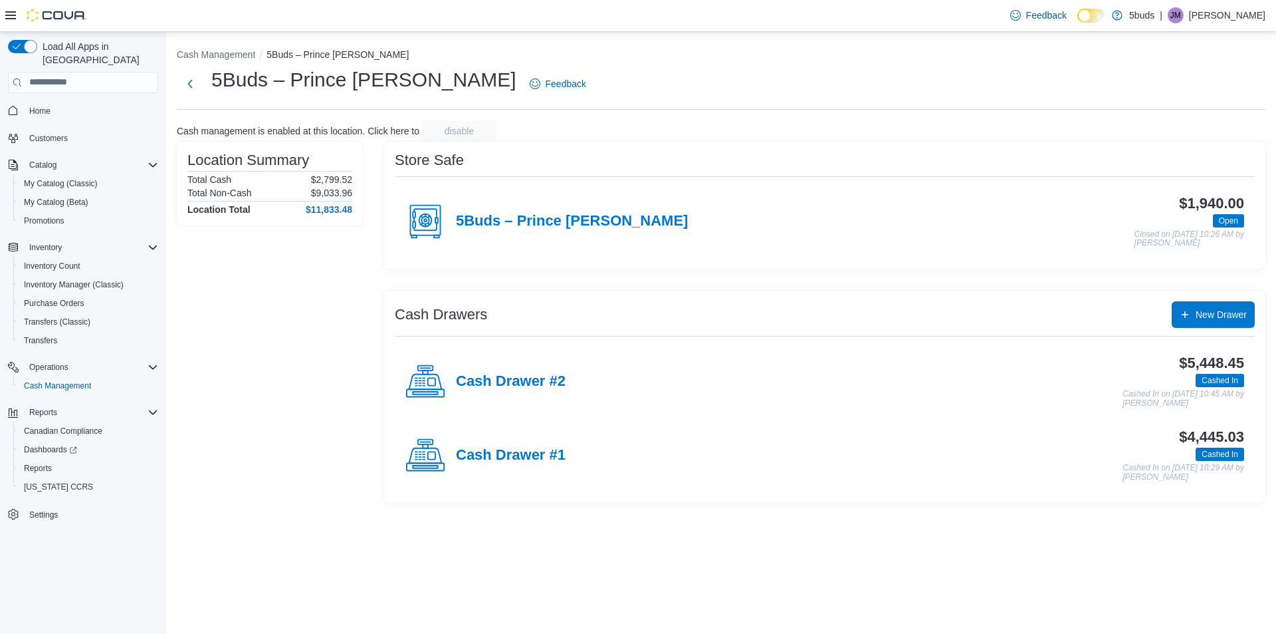
click at [532, 235] on div "5Buds – Prince [PERSON_NAME]" at bounding box center [547, 221] width 283 height 40
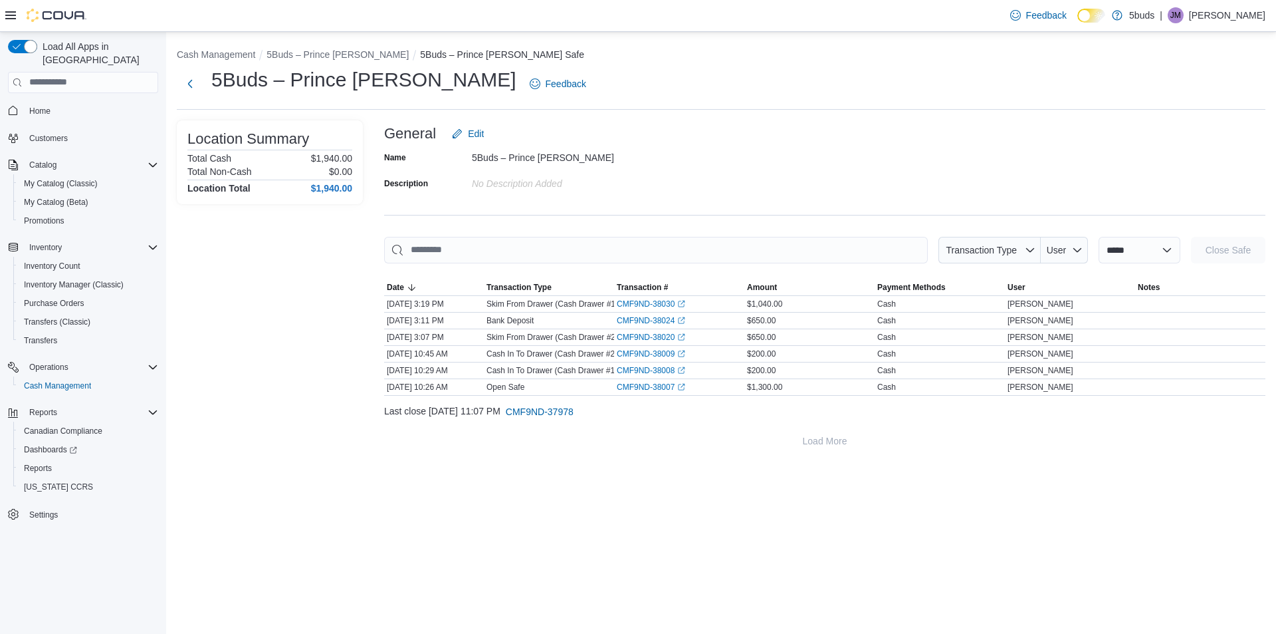
click at [708, 127] on div "General Edit" at bounding box center [825, 133] width 882 height 27
click at [1102, 253] on select "**********" at bounding box center [1140, 250] width 82 height 27
click at [1035, 168] on div "Name 5Buds – Prince Albert Description No Description added" at bounding box center [825, 170] width 882 height 47
click at [1105, 249] on select "**********" at bounding box center [1140, 250] width 82 height 27
select select "**********"
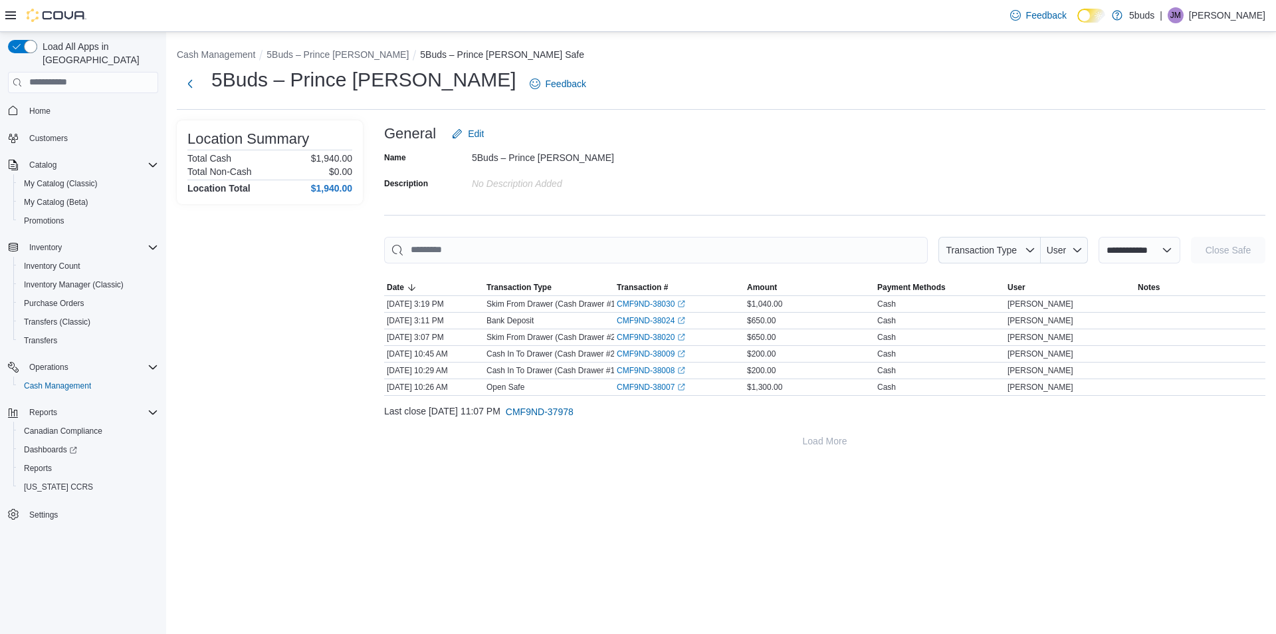
click at [1099, 237] on select "**********" at bounding box center [1140, 250] width 82 height 27
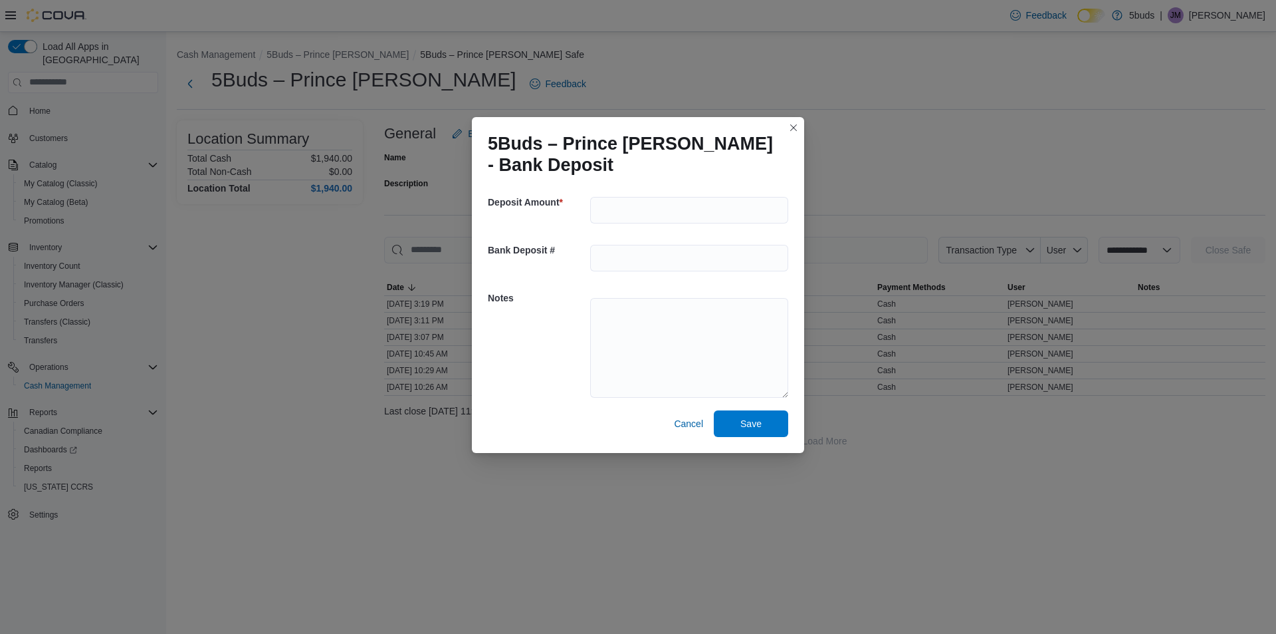
click at [308, 365] on div "5Buds – Prince Albert - Bank Deposit Deposit Amount * Bank Deposit # Notes Canc…" at bounding box center [638, 317] width 1276 height 634
click at [695, 428] on span "Cancel" at bounding box center [688, 423] width 29 height 13
click at [212, 301] on div "5Buds – Prince Albert - Bank Deposit Deposit Amount * Bank Deposit # Notes Canc…" at bounding box center [638, 317] width 1276 height 634
select select
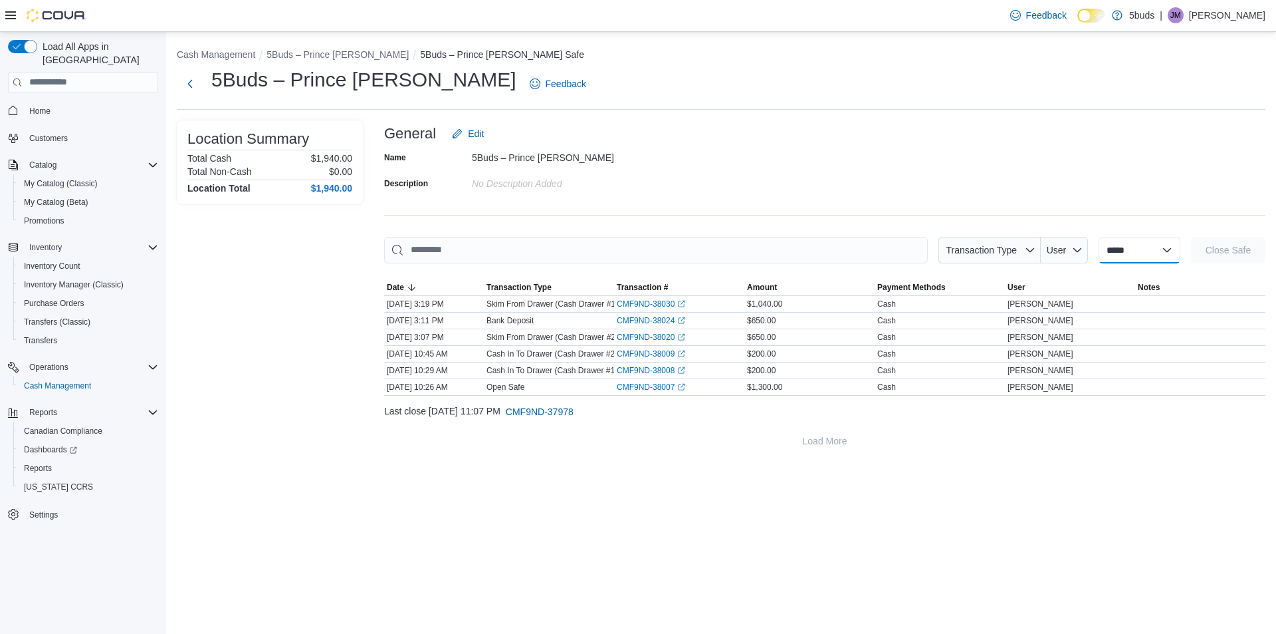
click at [1122, 259] on select "**********" at bounding box center [1140, 250] width 82 height 27
select select "**********"
click at [1099, 237] on select "**********" at bounding box center [1140, 250] width 82 height 27
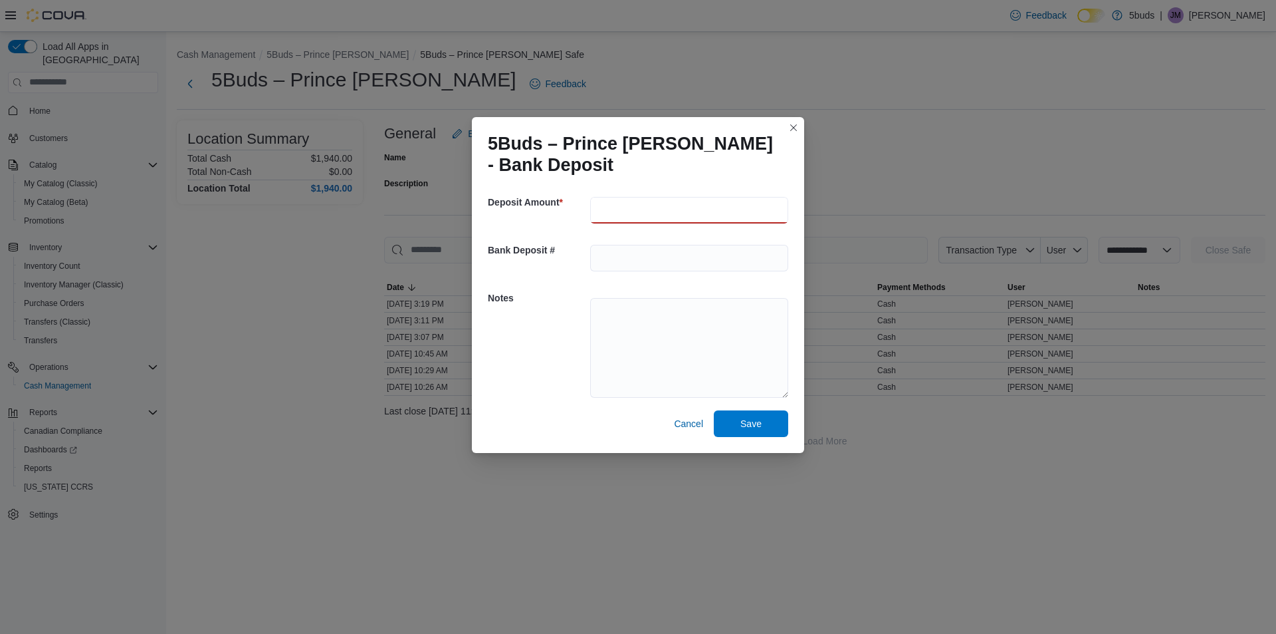
click at [626, 216] on input "number" at bounding box center [689, 210] width 198 height 27
type input "****"
click at [748, 418] on span "Save" at bounding box center [751, 422] width 21 height 13
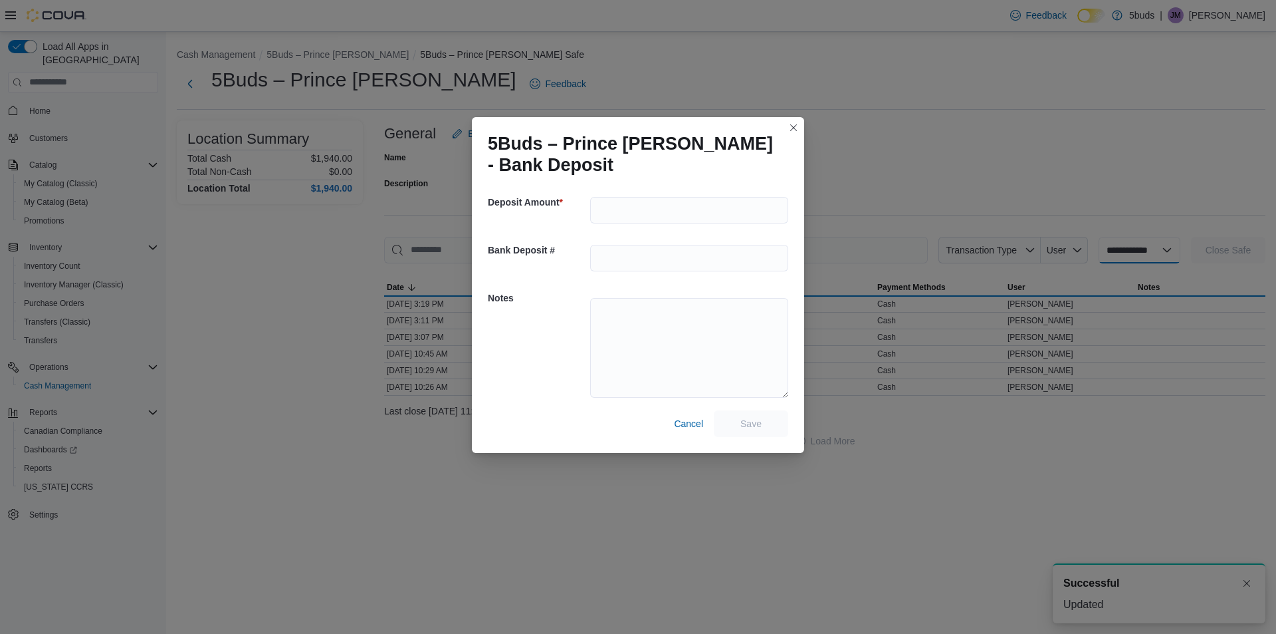
select select
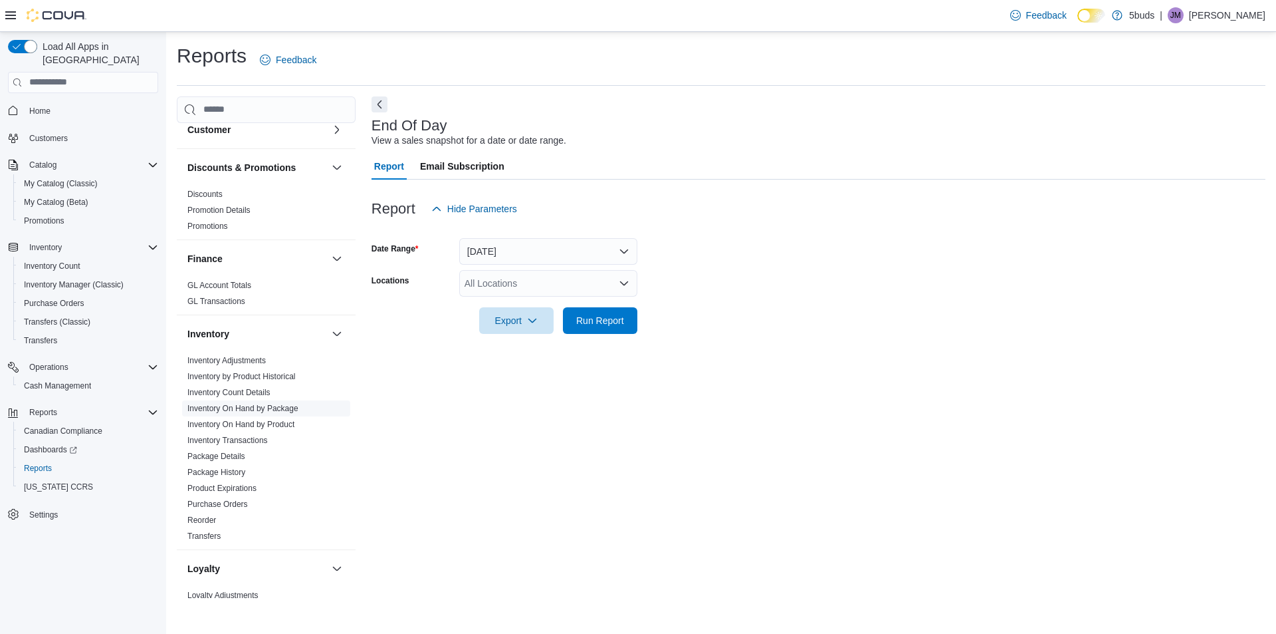
scroll to position [332, 0]
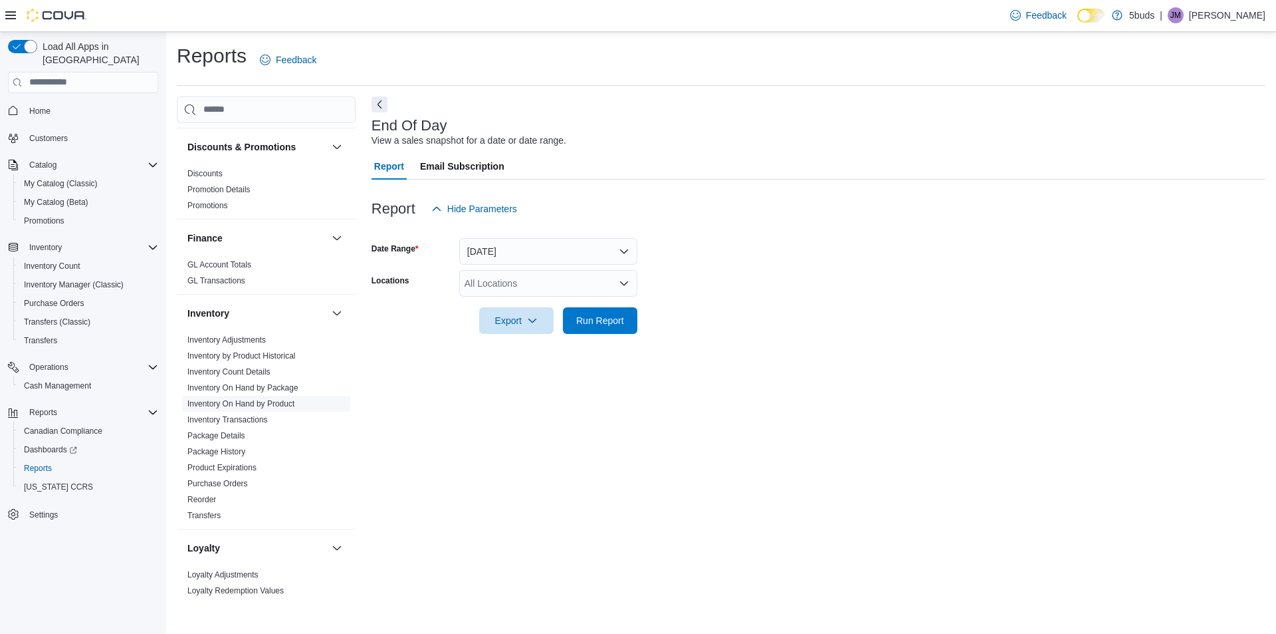
click at [286, 399] on link "Inventory On Hand by Product" at bounding box center [240, 403] width 107 height 9
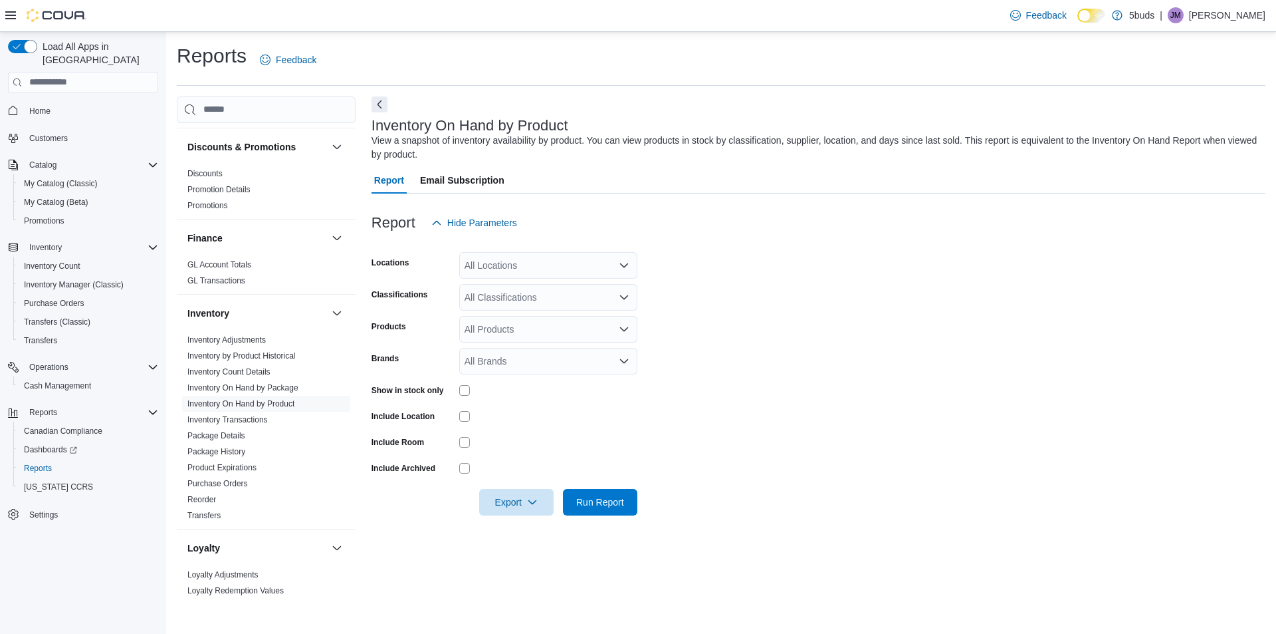
click at [595, 276] on div "All Locations" at bounding box center [548, 265] width 178 height 27
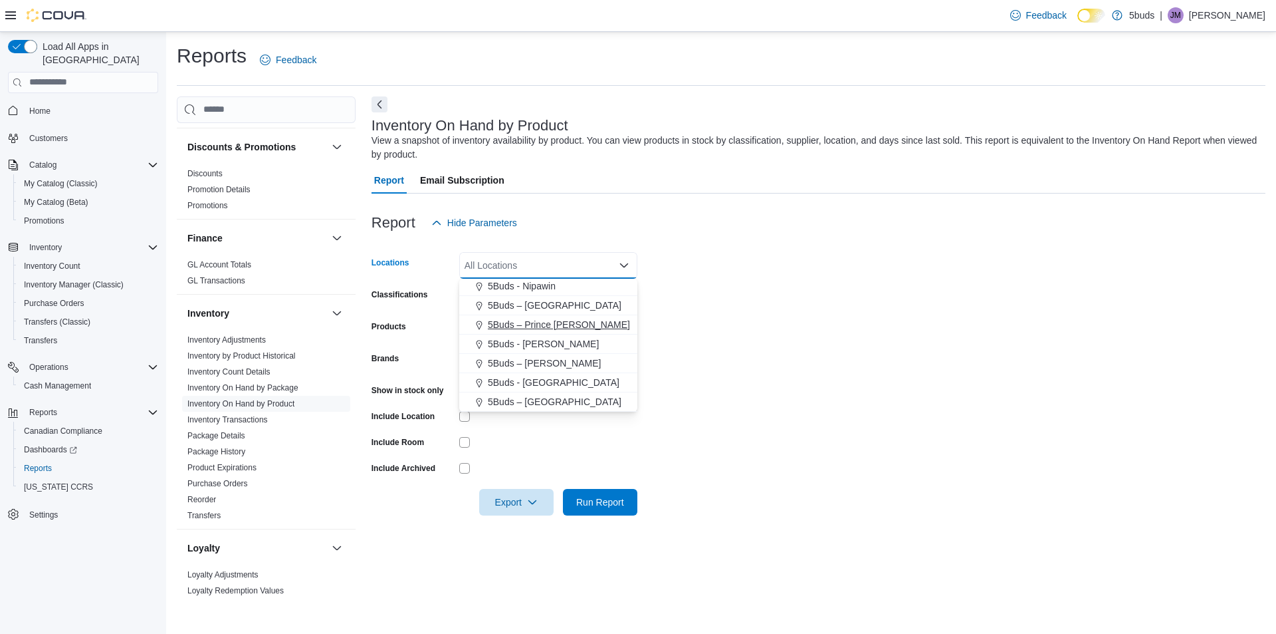
click at [579, 320] on div "5Buds – Prince [PERSON_NAME]" at bounding box center [548, 324] width 162 height 13
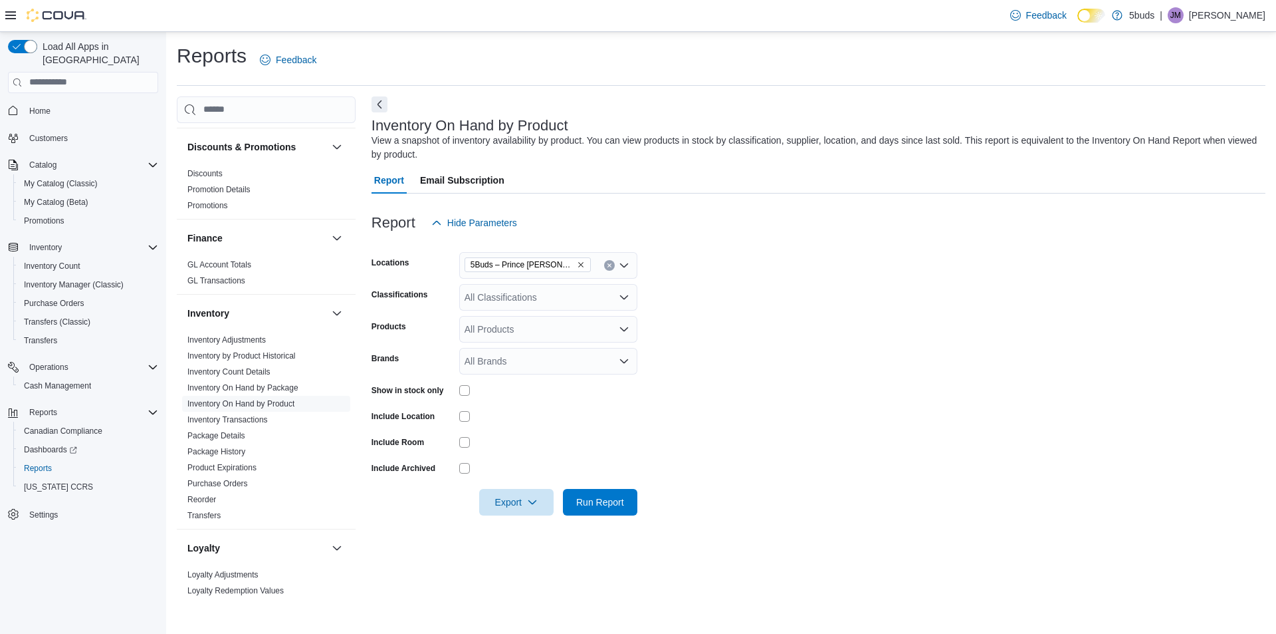
click at [797, 307] on form "Locations 5Buds – Prince Albert Classifications All Classifications Products Al…" at bounding box center [819, 375] width 894 height 279
click at [535, 295] on div "All Classifications" at bounding box center [548, 297] width 178 height 27
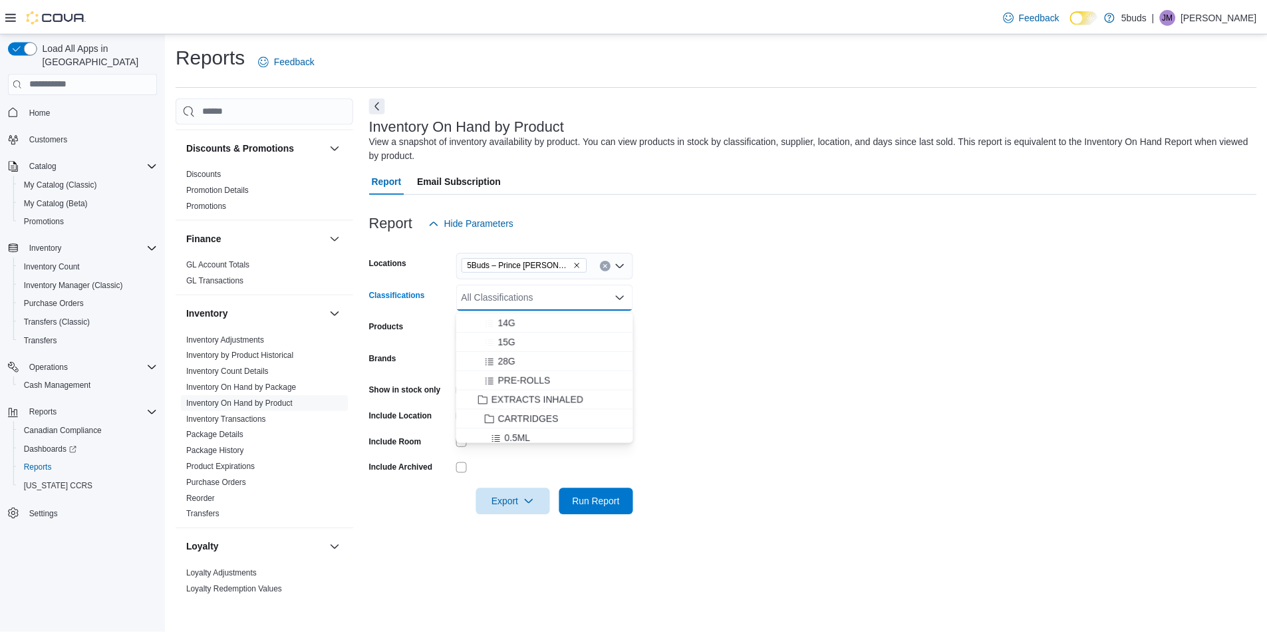
scroll to position [133, 0]
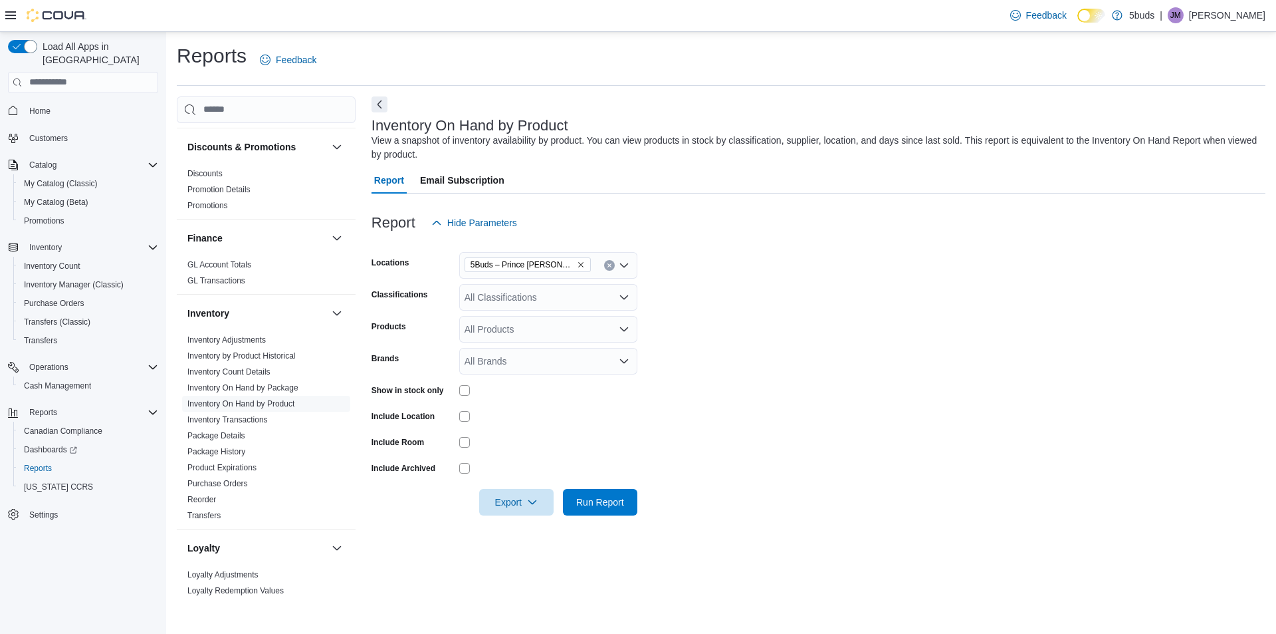
click at [866, 350] on form "Locations 5Buds – Prince Albert Classifications All Classifications Products Al…" at bounding box center [819, 375] width 894 height 279
click at [594, 503] on span "Run Report" at bounding box center [600, 501] width 48 height 13
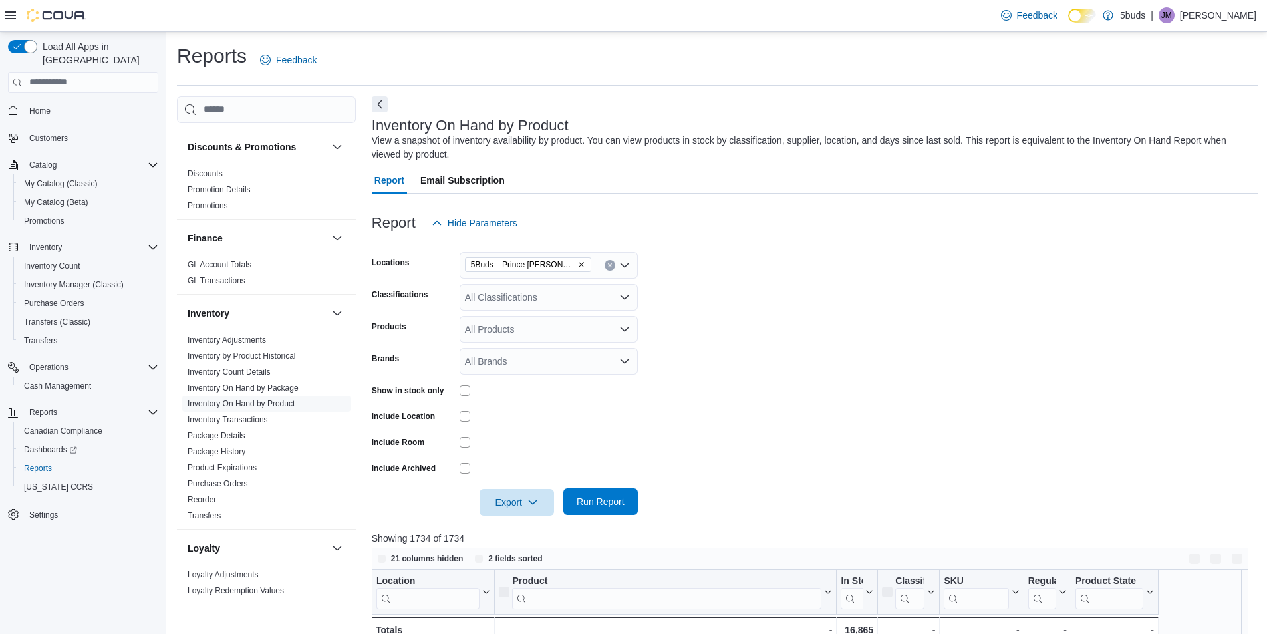
scroll to position [266, 0]
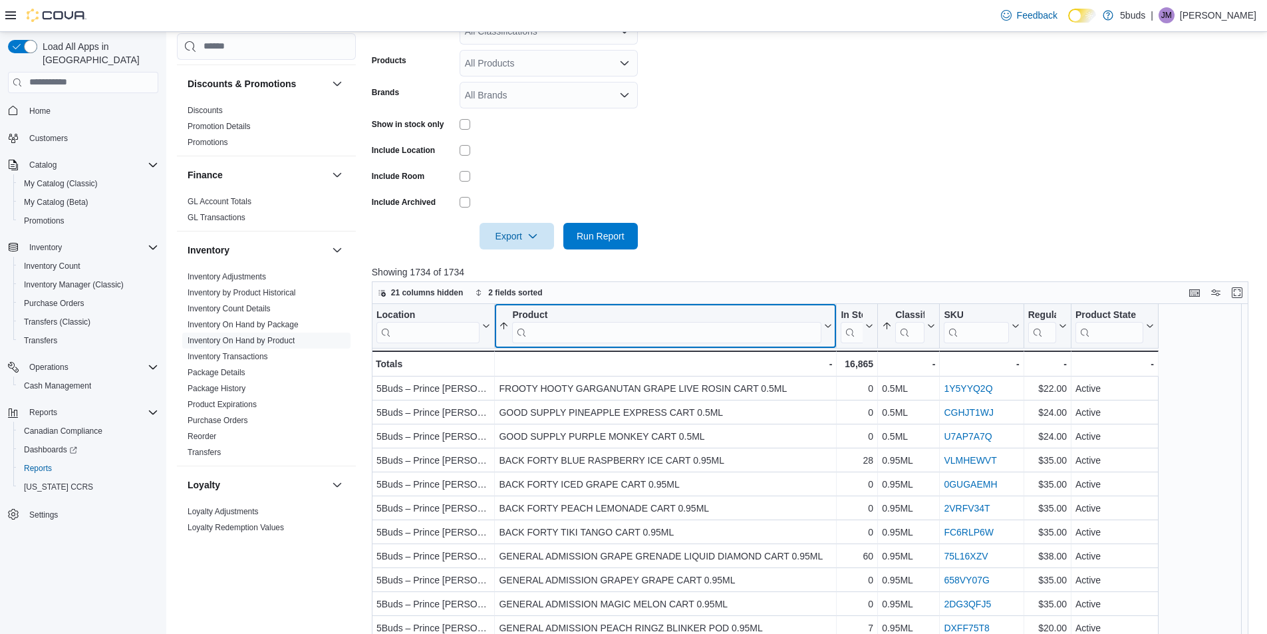
click at [617, 340] on input "search" at bounding box center [666, 331] width 309 height 21
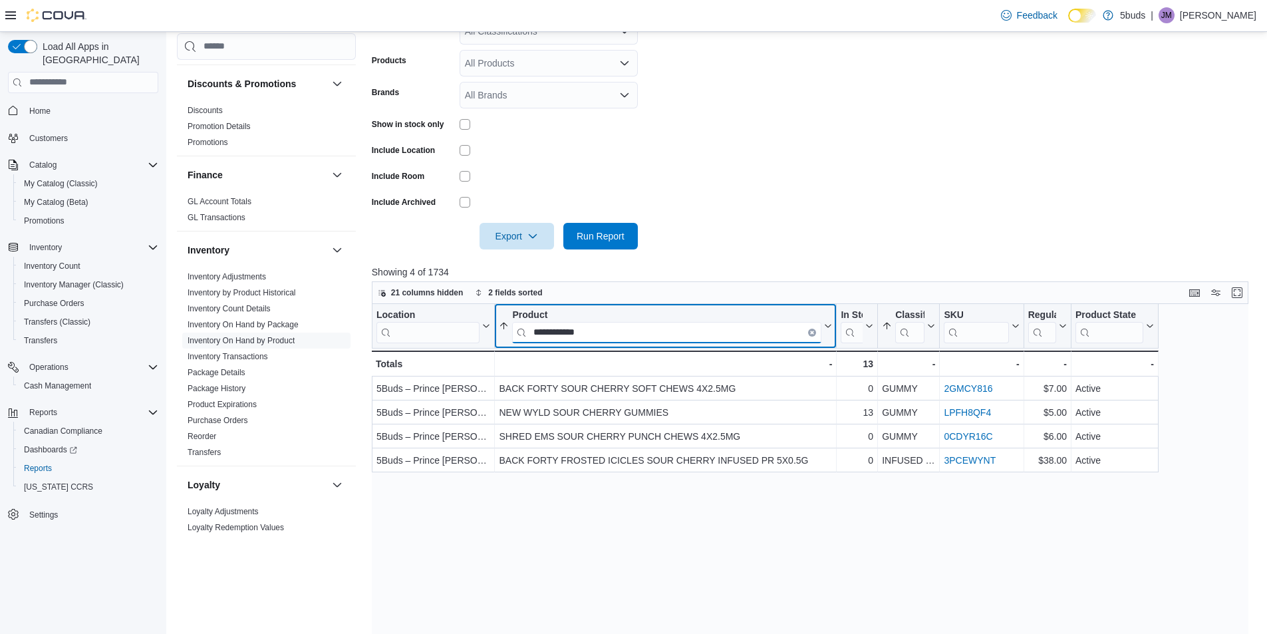
type input "**********"
click at [811, 333] on icon "Clear input" at bounding box center [811, 331] width 3 height 3
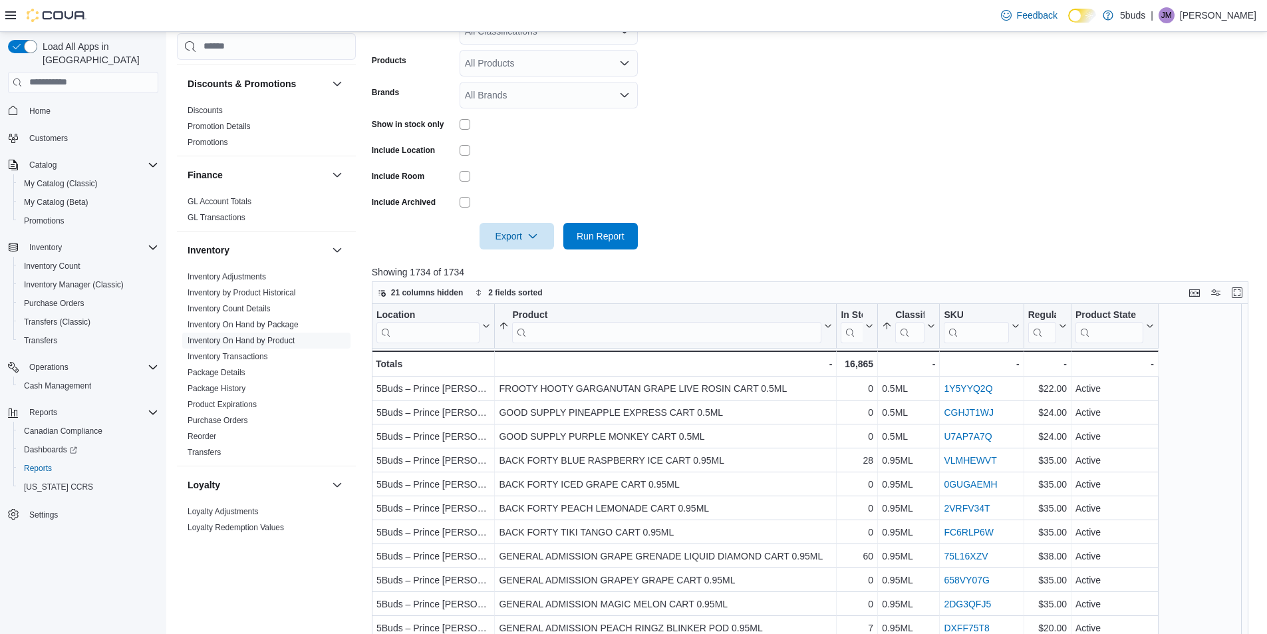
click at [751, 234] on form "Locations 5Buds – Prince Albert Classifications All Classifications Products Al…" at bounding box center [815, 109] width 886 height 279
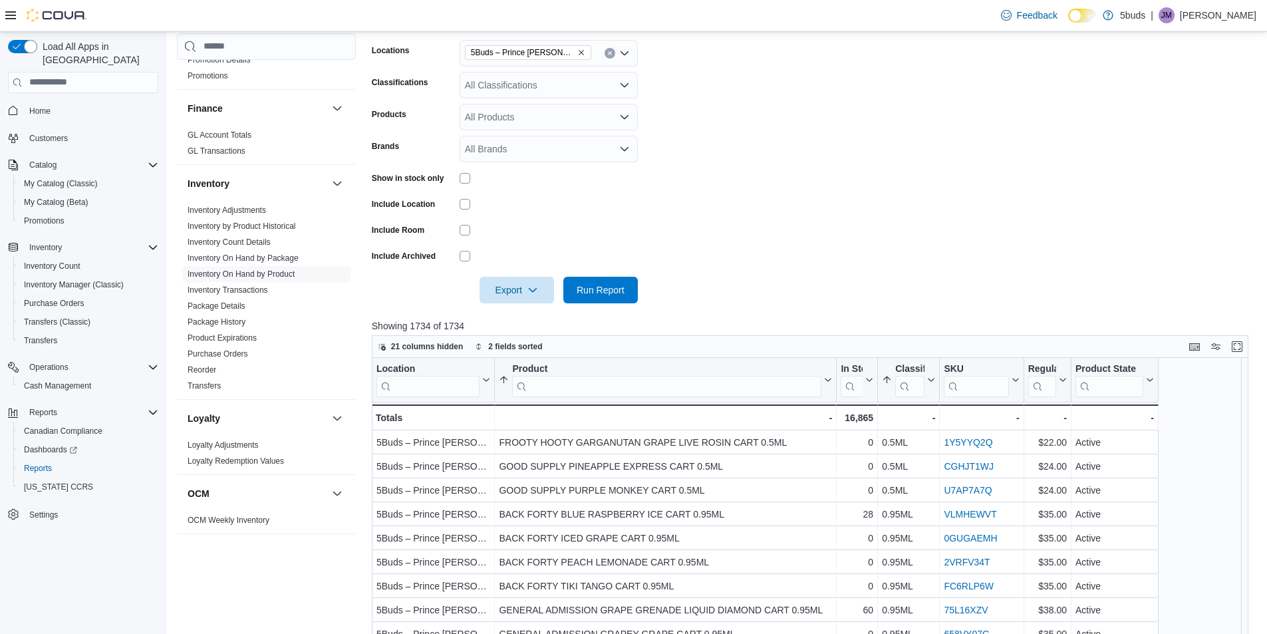
scroll to position [133, 0]
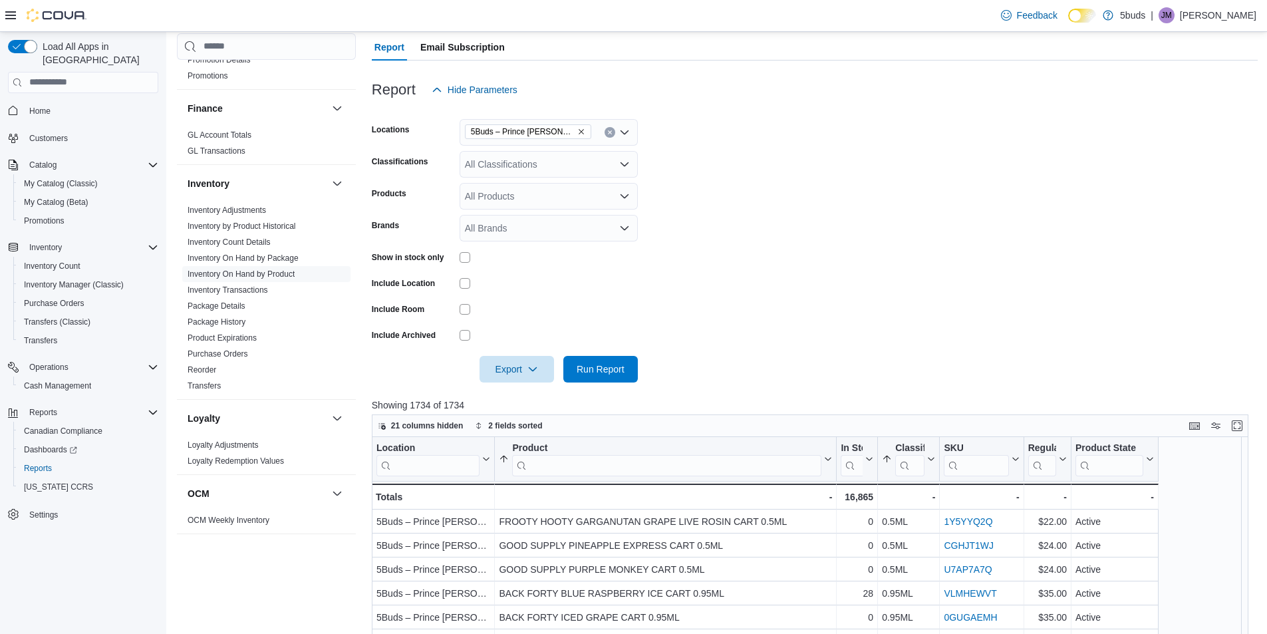
click at [555, 167] on div "All Classifications" at bounding box center [548, 164] width 178 height 27
click at [532, 224] on div "28G" at bounding box center [548, 227] width 162 height 13
click at [1074, 273] on form "Locations 5Buds – Prince [PERSON_NAME] Classifications 28G Products All Product…" at bounding box center [815, 242] width 886 height 279
click at [584, 364] on span "Run Report" at bounding box center [600, 368] width 48 height 13
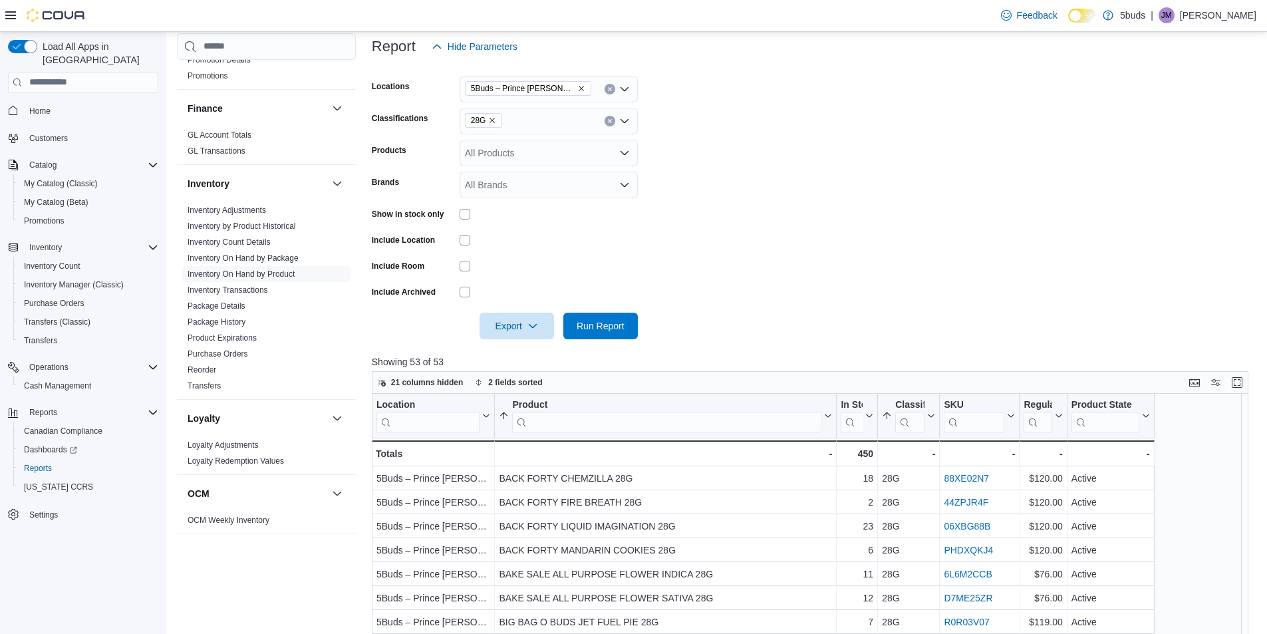
scroll to position [199, 0]
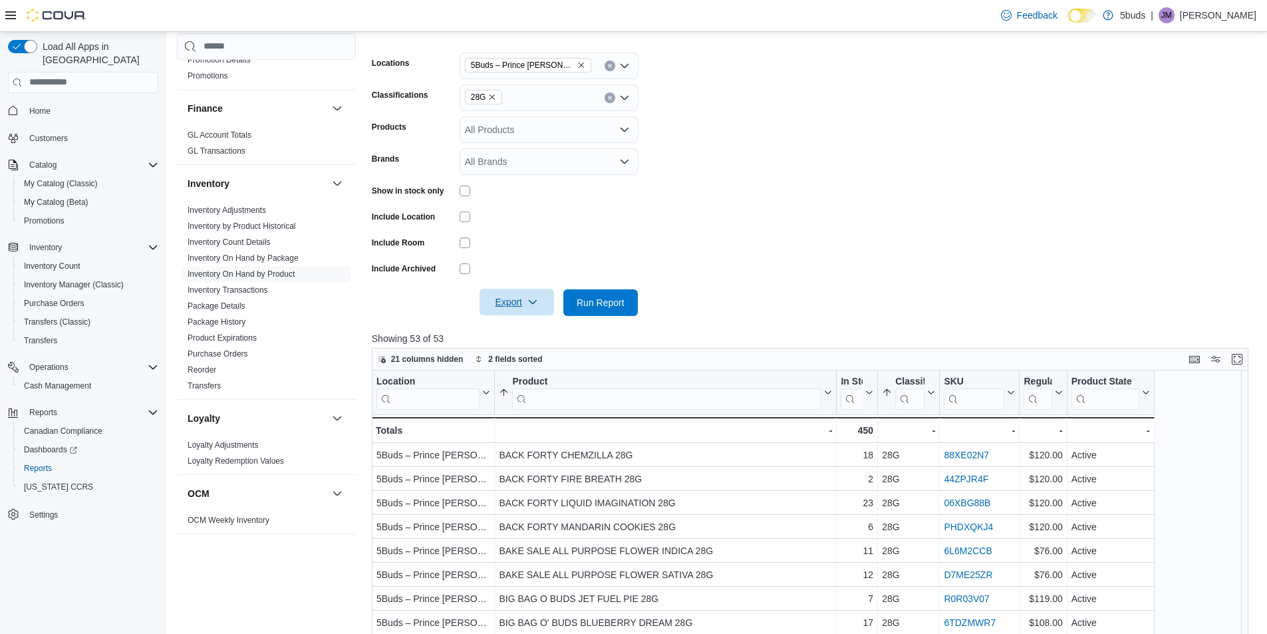
click at [531, 306] on icon "button" at bounding box center [532, 302] width 11 height 11
click at [541, 339] on button "Export to Excel" at bounding box center [519, 329] width 76 height 27
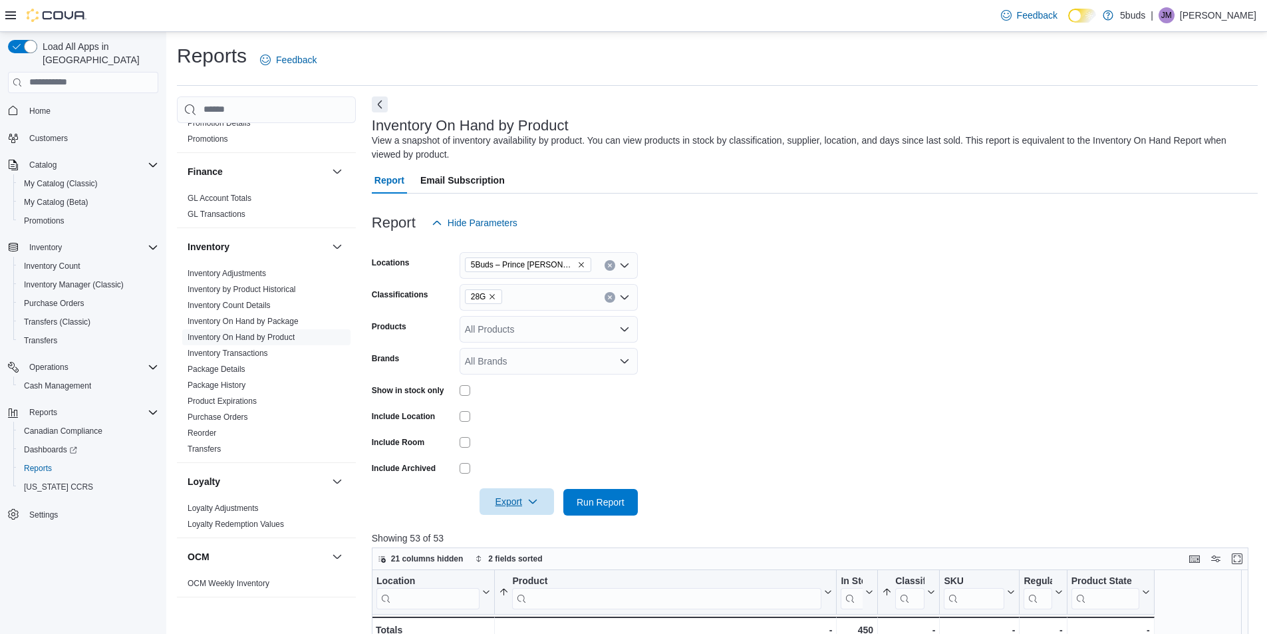
click at [607, 296] on icon "Clear input" at bounding box center [609, 297] width 5 height 5
click at [705, 304] on form "Locations 5Buds – Prince [PERSON_NAME] Classifications All Classifications Comb…" at bounding box center [815, 375] width 886 height 279
click at [600, 492] on span "Run Report" at bounding box center [600, 501] width 59 height 27
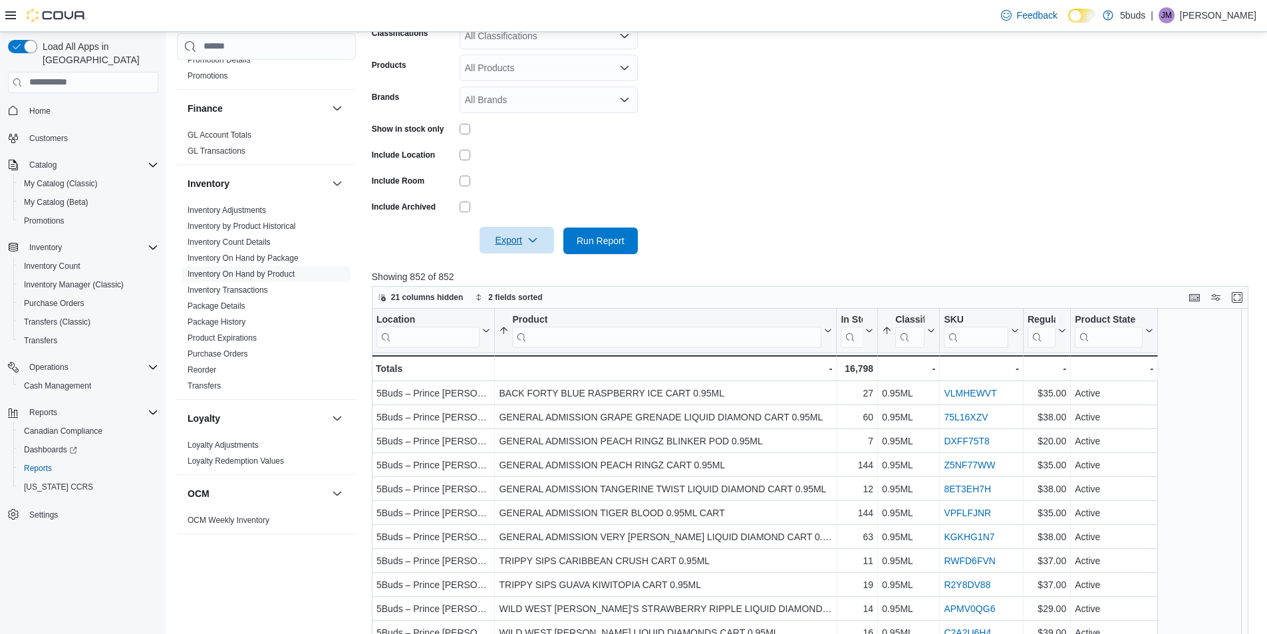
scroll to position [266, 0]
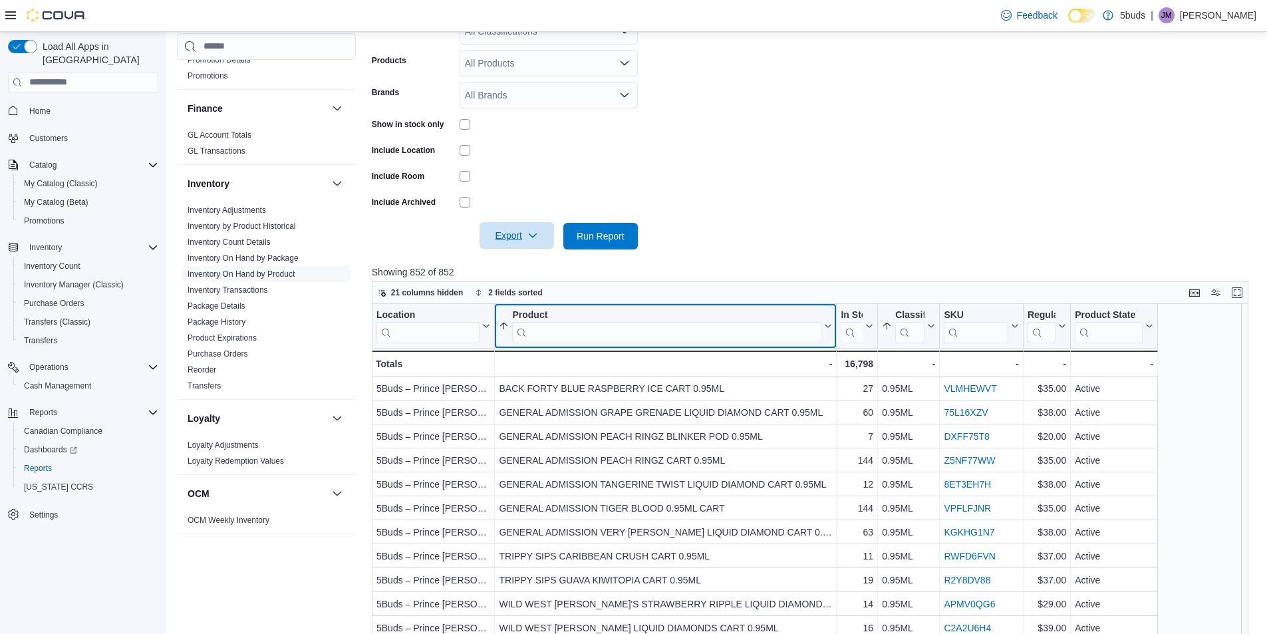
click at [681, 342] on input "search" at bounding box center [666, 331] width 309 height 21
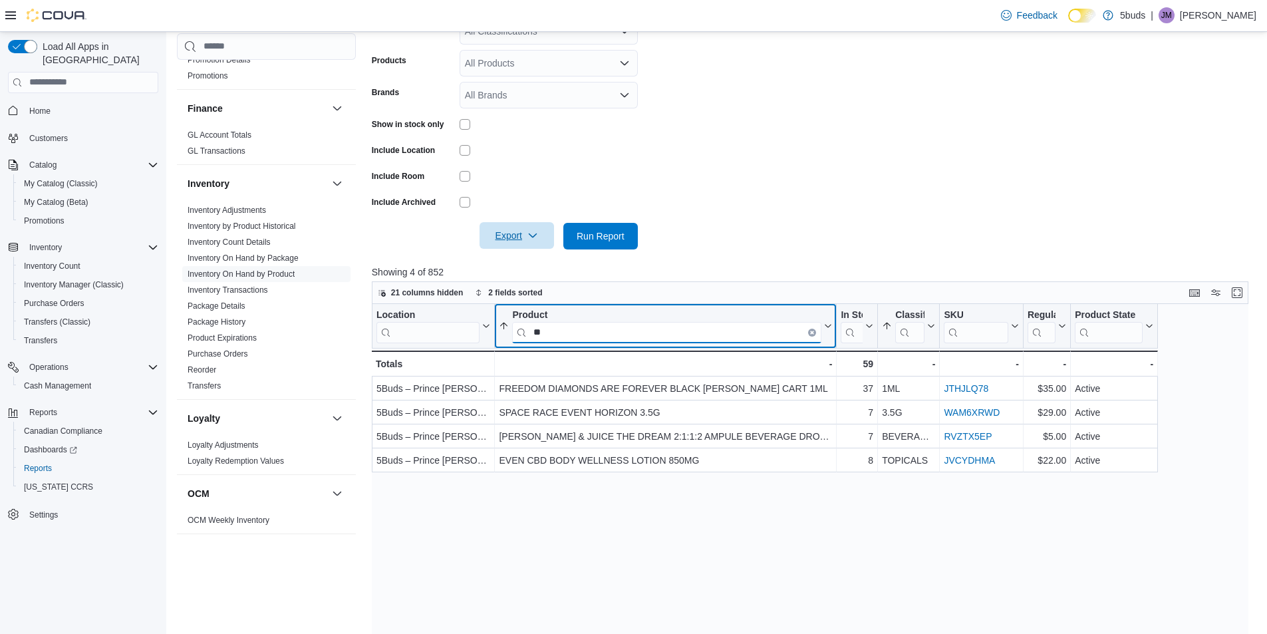
type input "*"
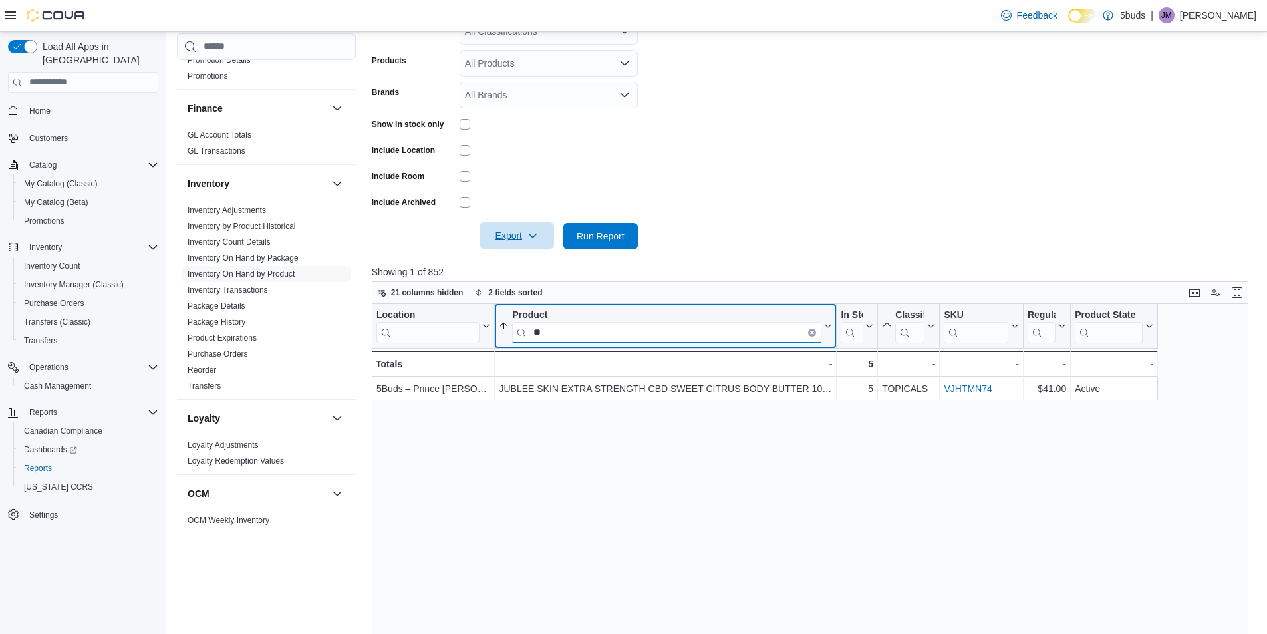
type input "*"
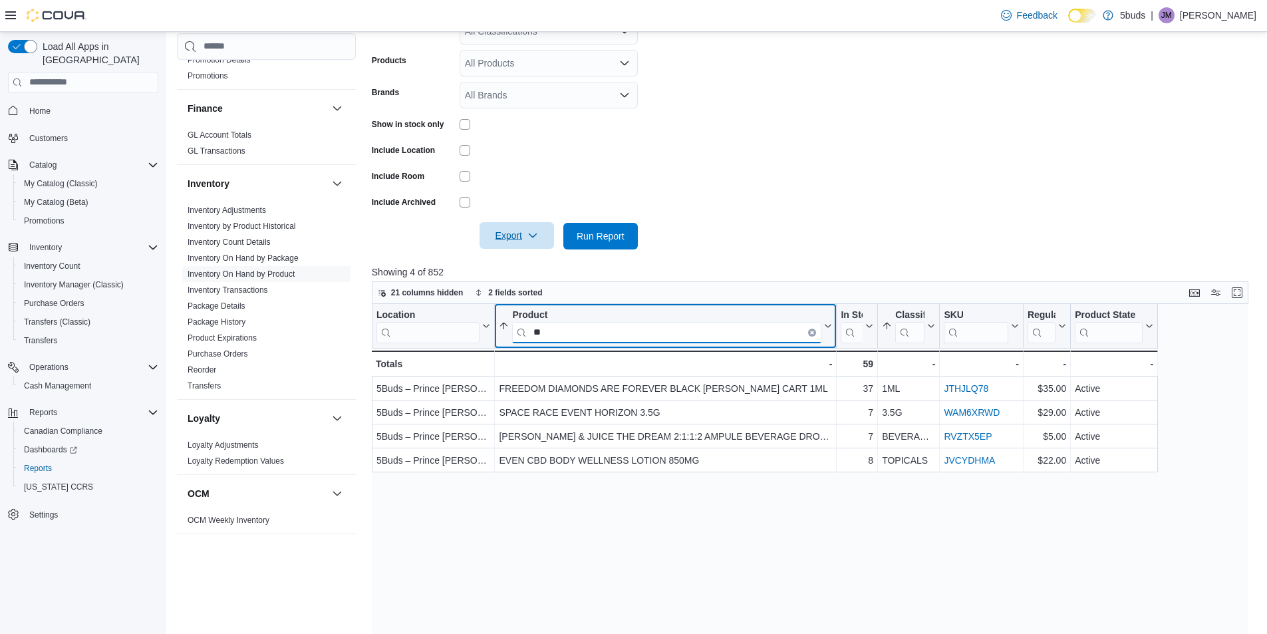
type input "*"
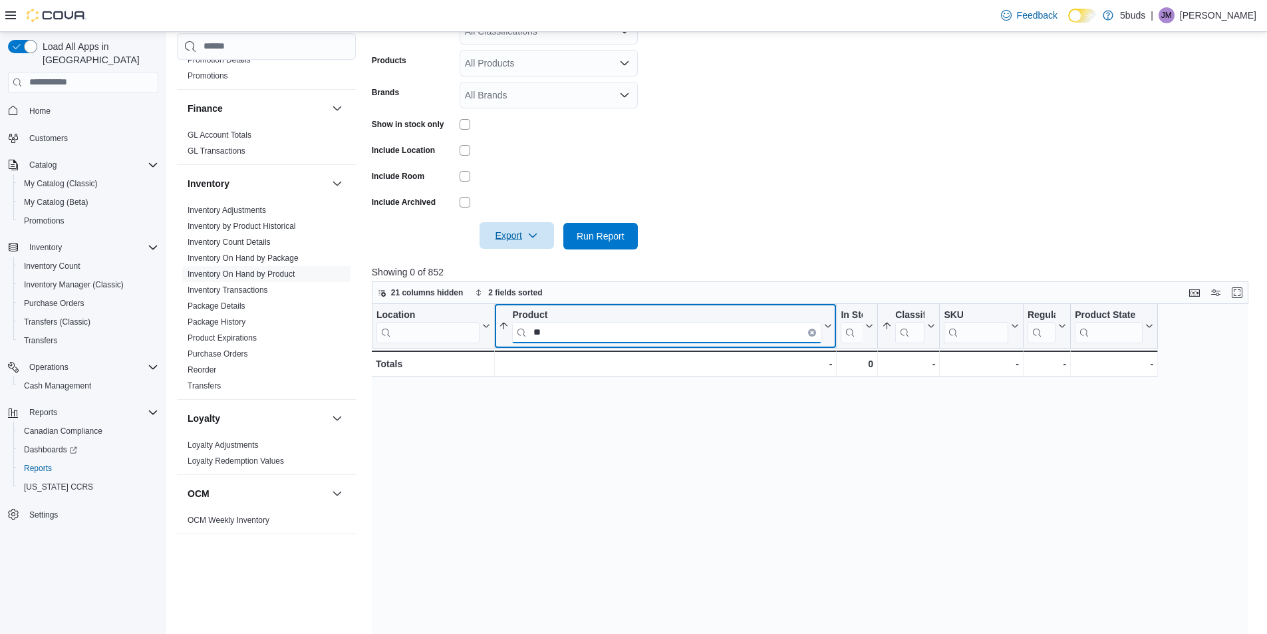
type input "*"
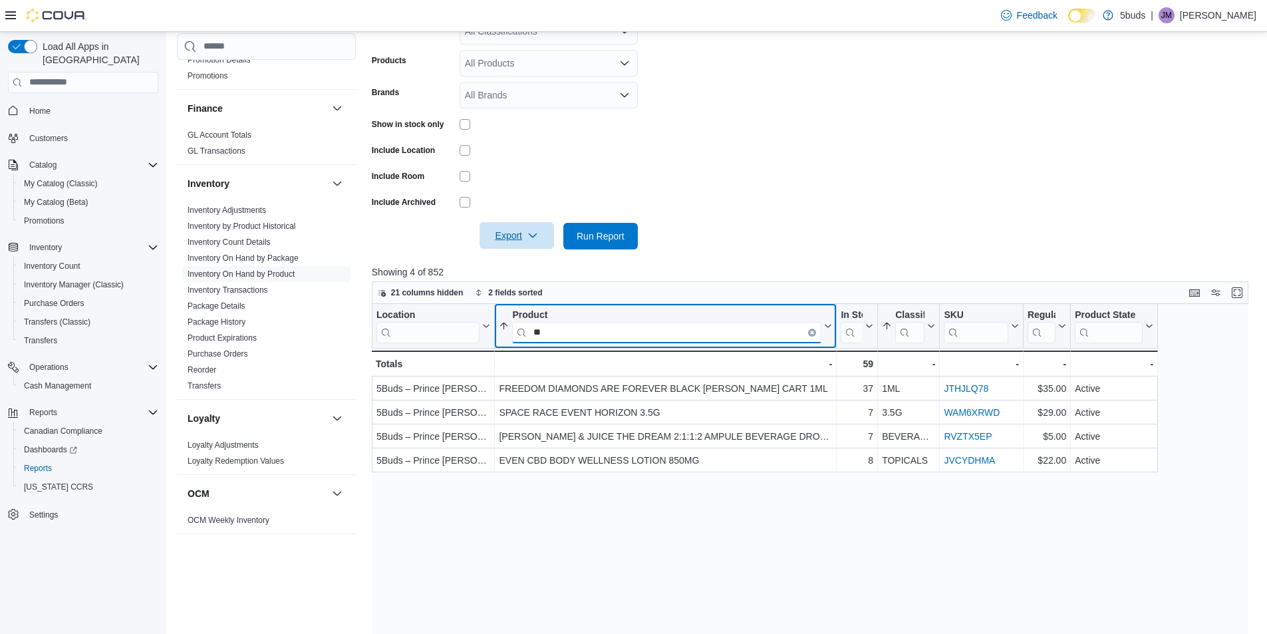
type input "*"
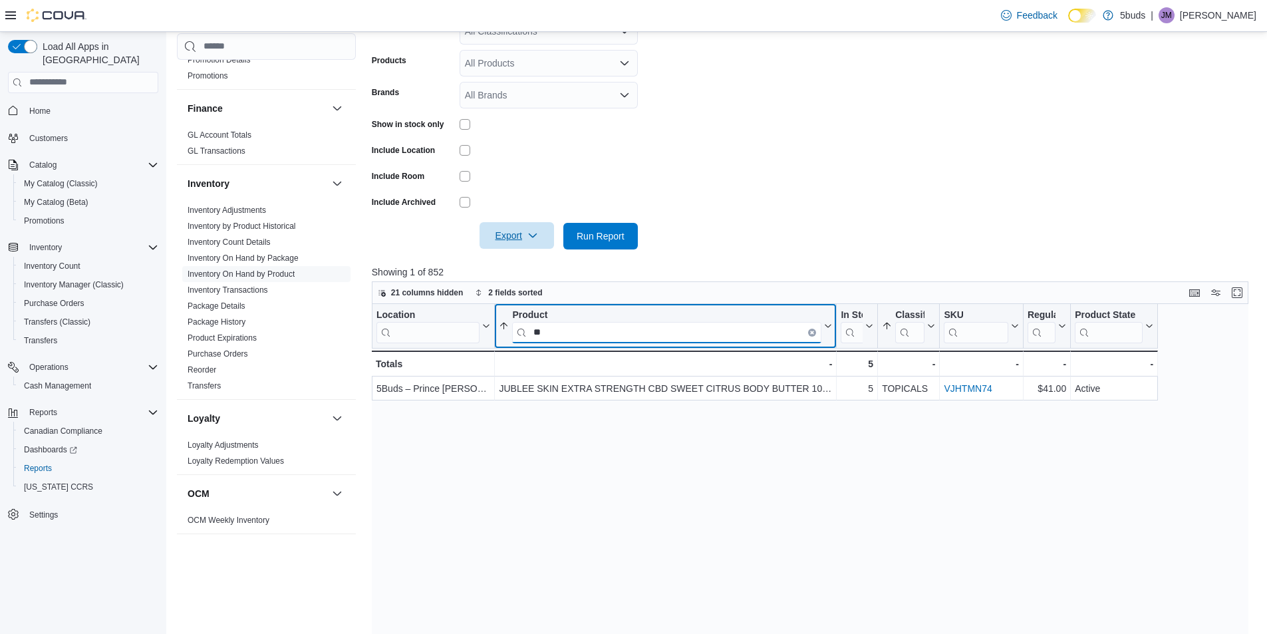
type input "*"
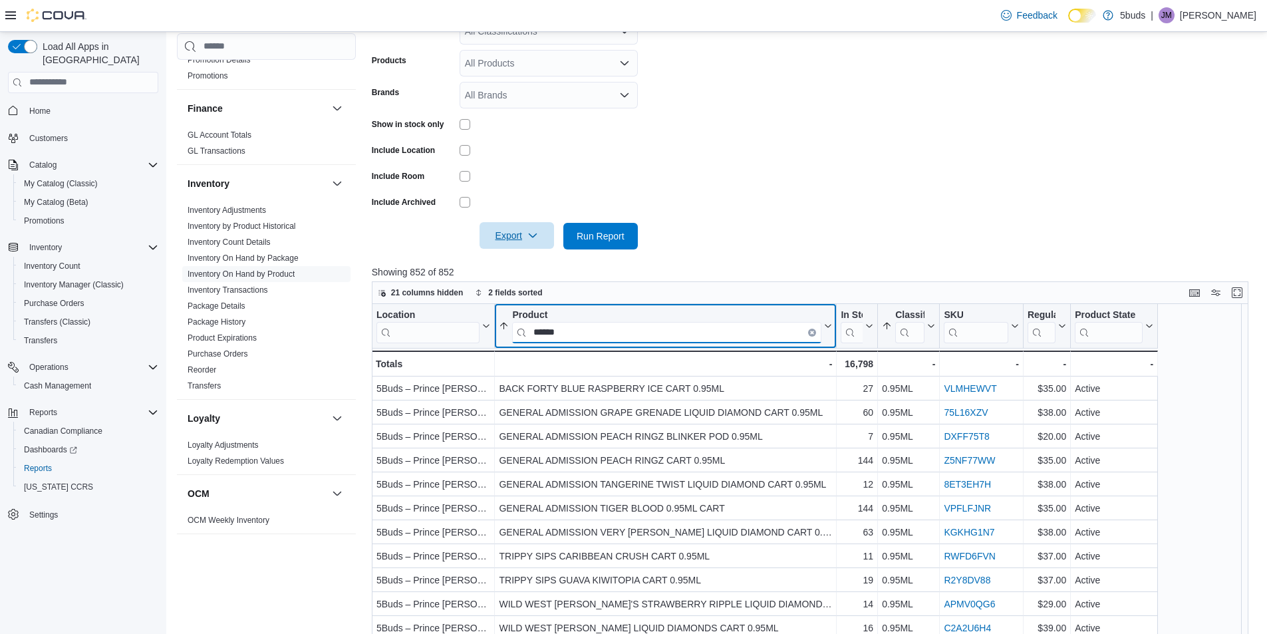
type input "*******"
